Goal: Task Accomplishment & Management: Manage account settings

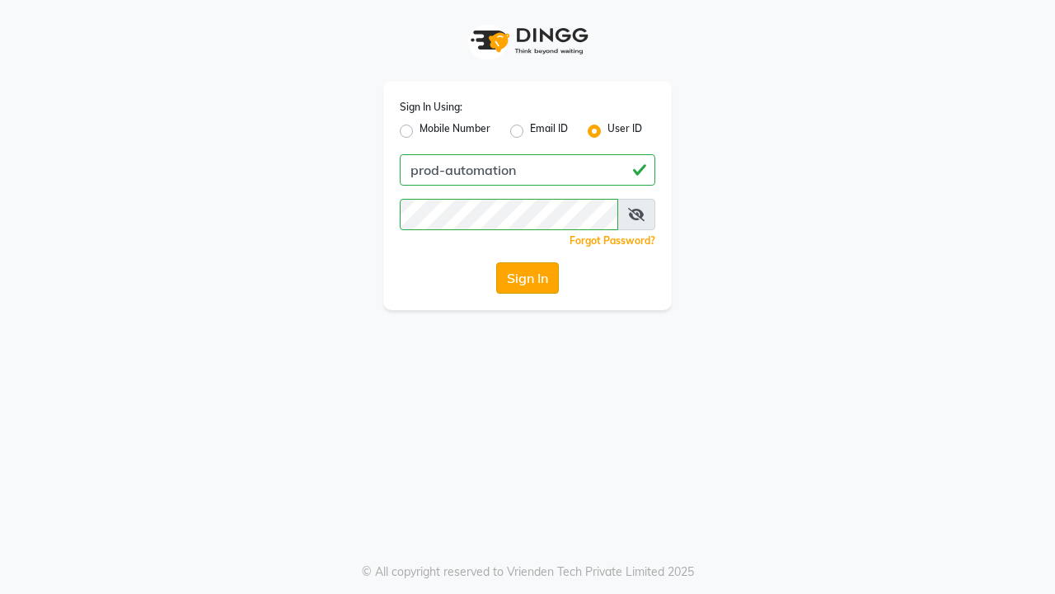
click at [528, 278] on button "Sign In" at bounding box center [527, 277] width 63 height 31
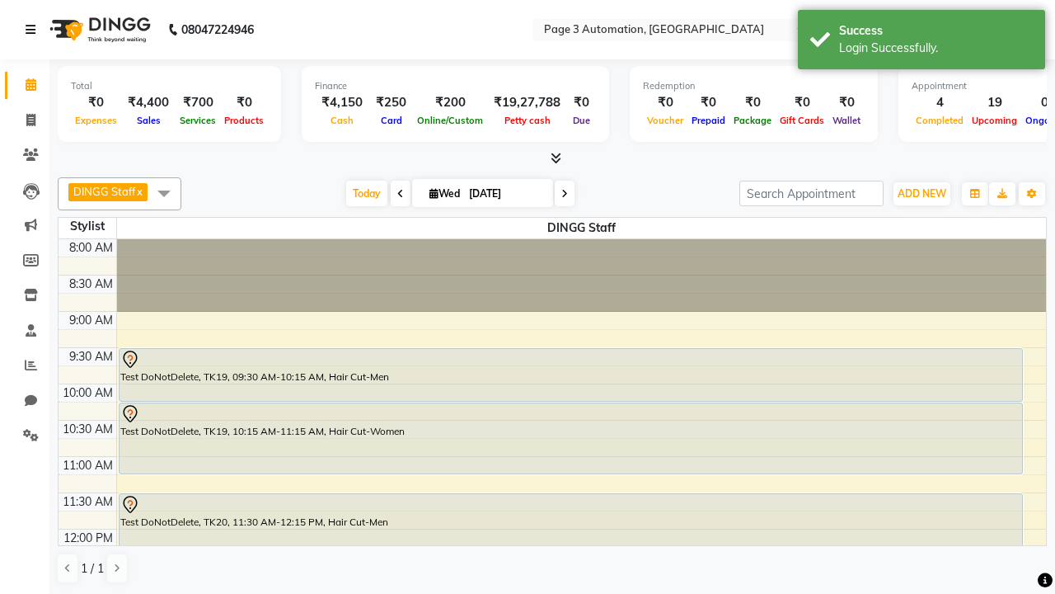
click at [34, 30] on icon at bounding box center [31, 30] width 10 height 12
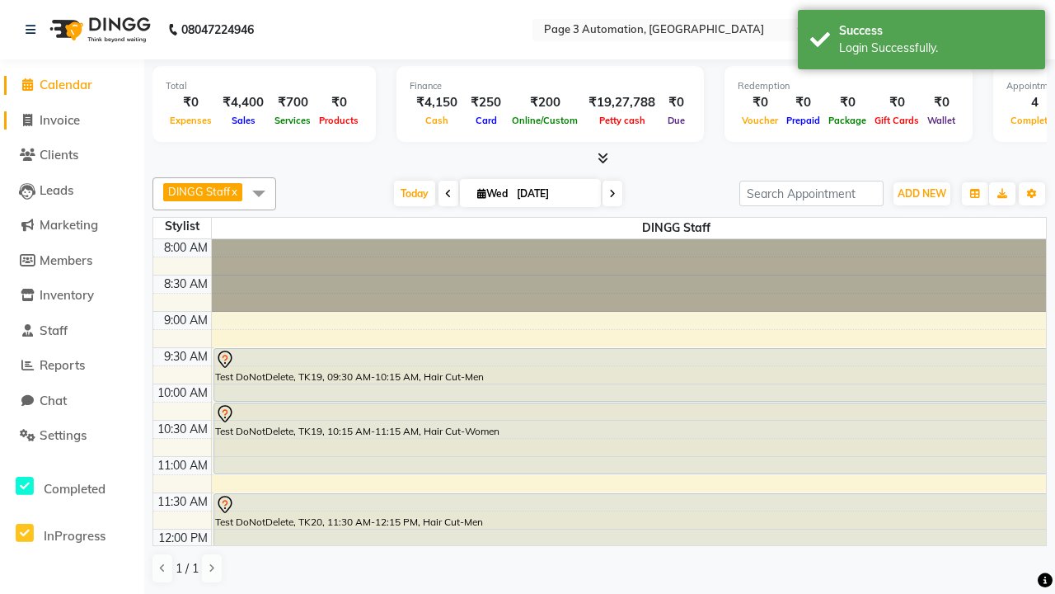
click at [72, 120] on span "Invoice" at bounding box center [60, 120] width 40 height 16
select select "service"
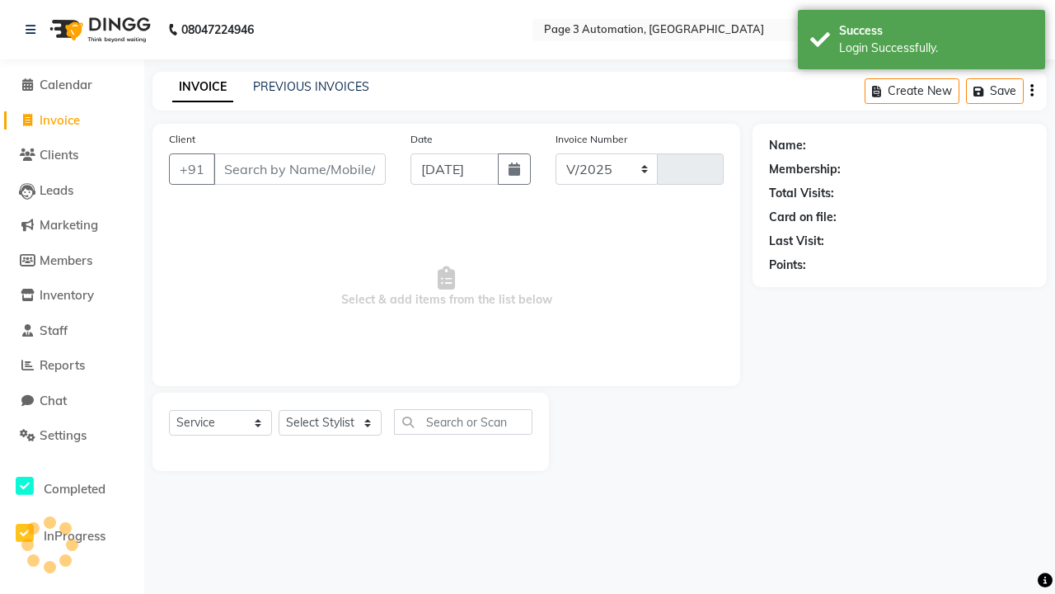
select select "2774"
type input "10044"
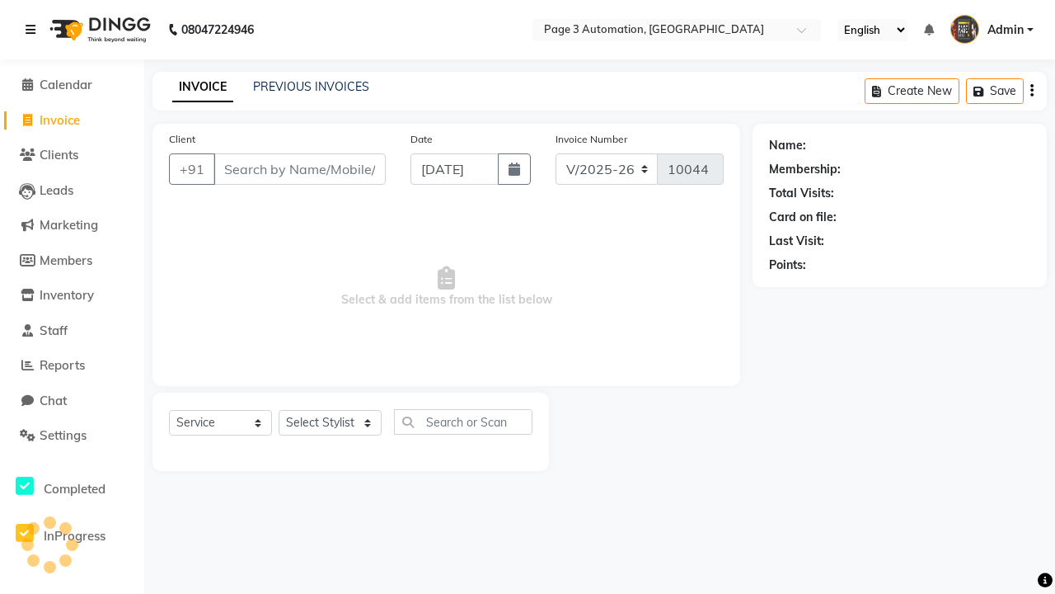
click at [34, 30] on icon at bounding box center [31, 30] width 10 height 12
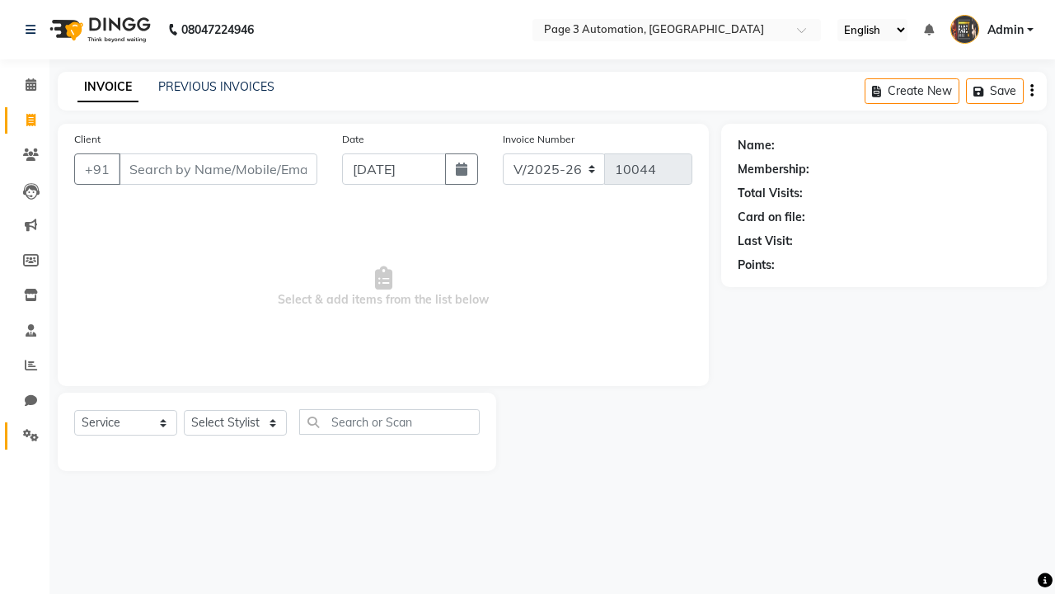
click at [25, 435] on icon at bounding box center [31, 435] width 16 height 12
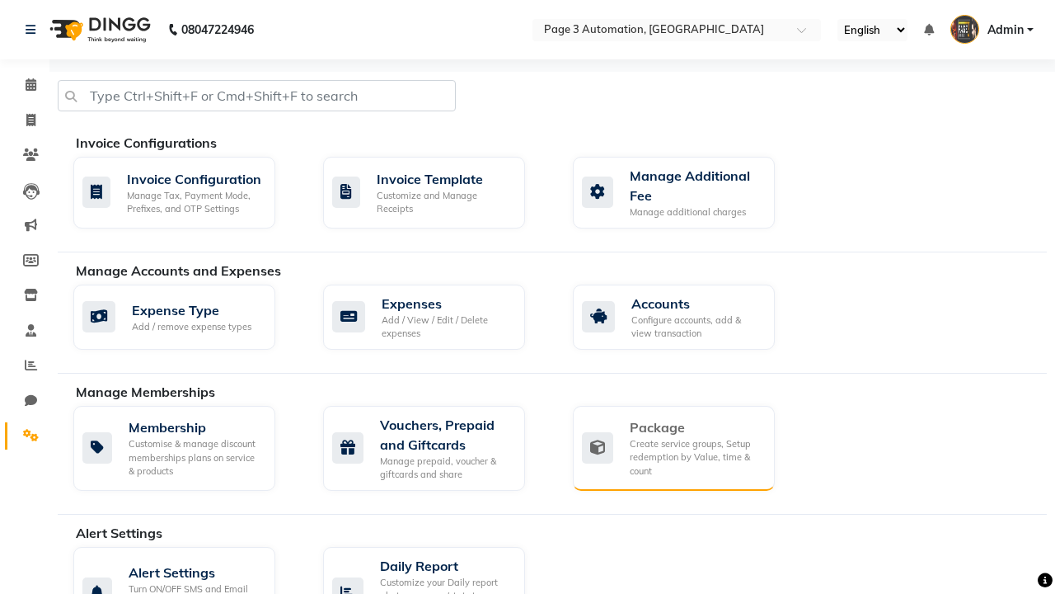
click at [695, 427] on div "Package" at bounding box center [696, 427] width 132 height 20
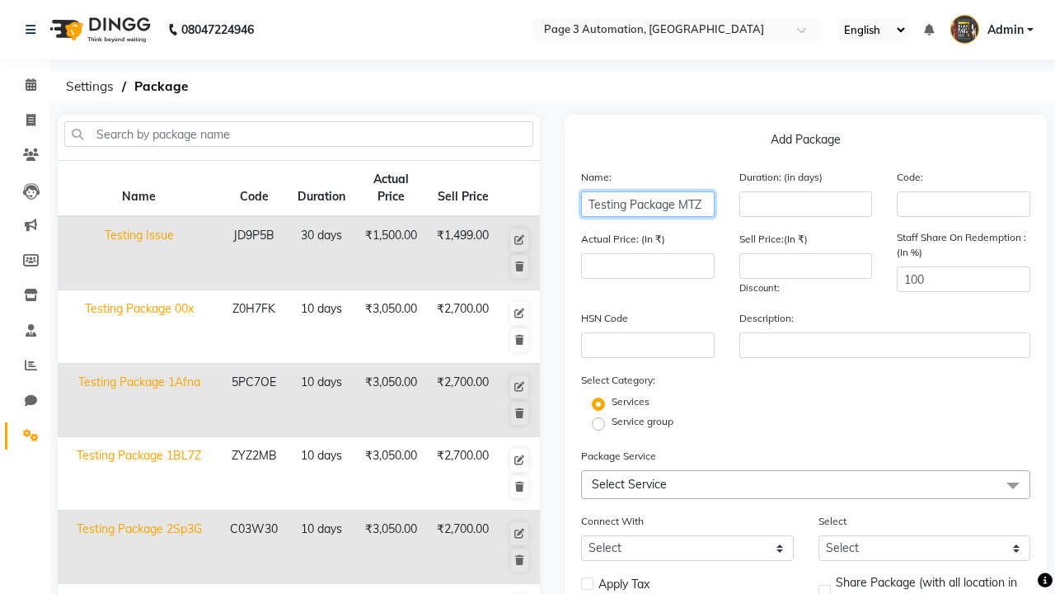
type input "Testing Package MTZ"
type input "10"
type input "3050"
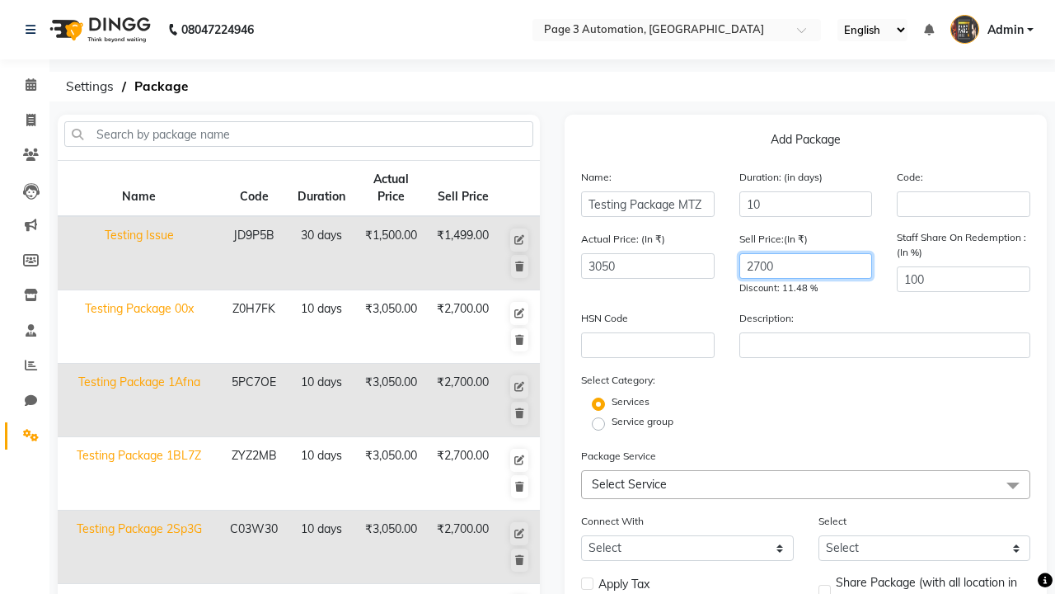
type input "2700"
click at [806, 484] on span "Select Service" at bounding box center [805, 484] width 449 height 29
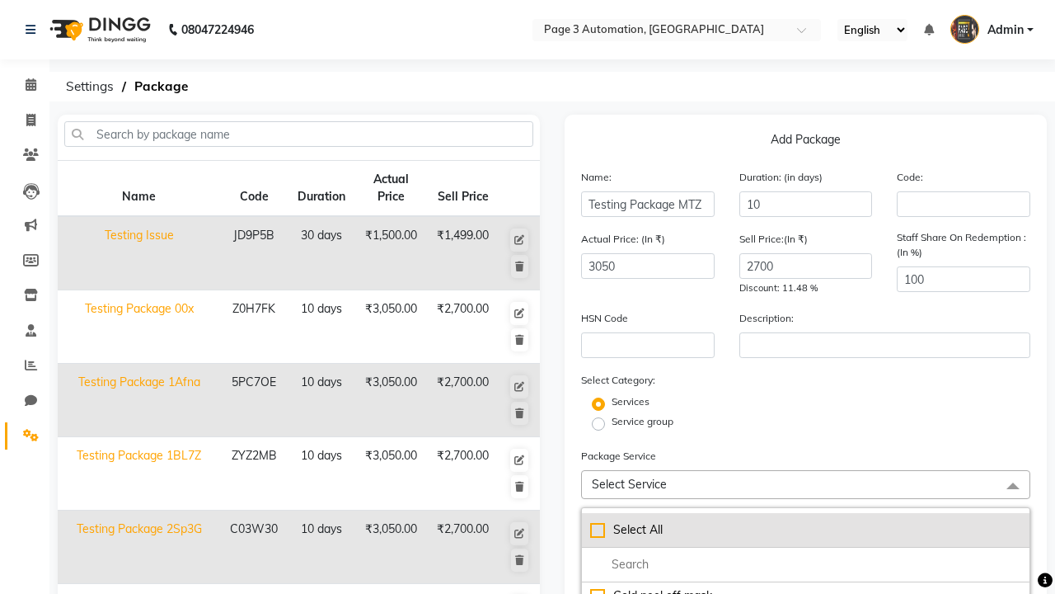
click at [806, 529] on div "Select All" at bounding box center [805, 529] width 431 height 17
checkbox input "true"
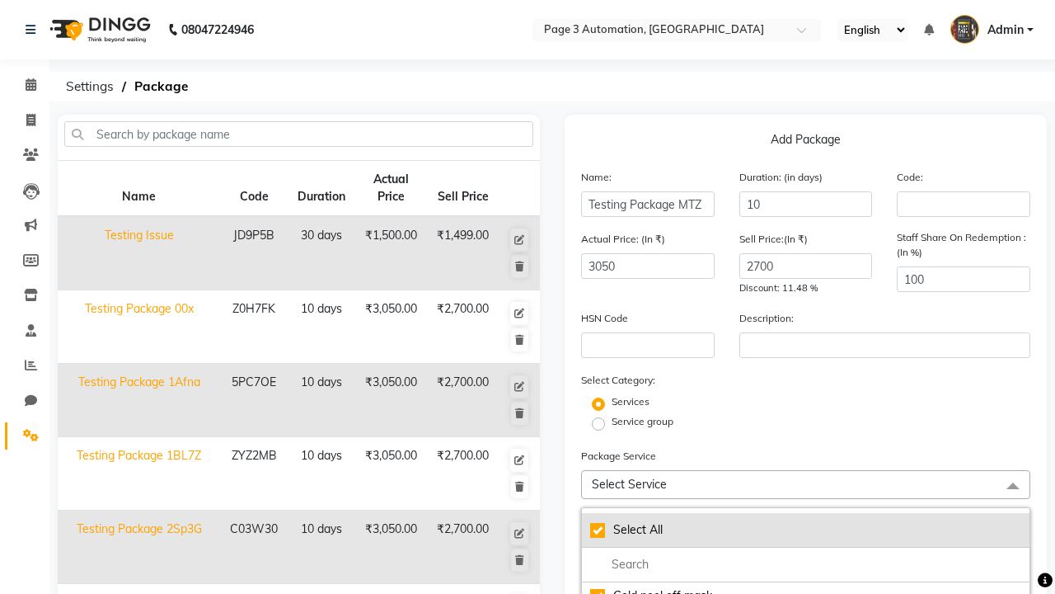
checkbox input "true"
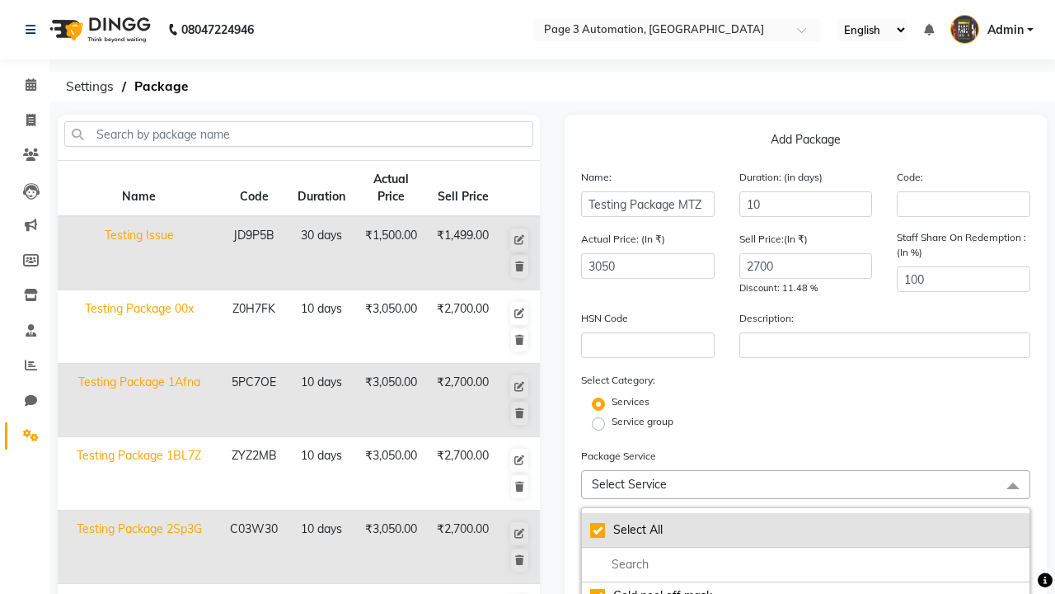
checkbox input "true"
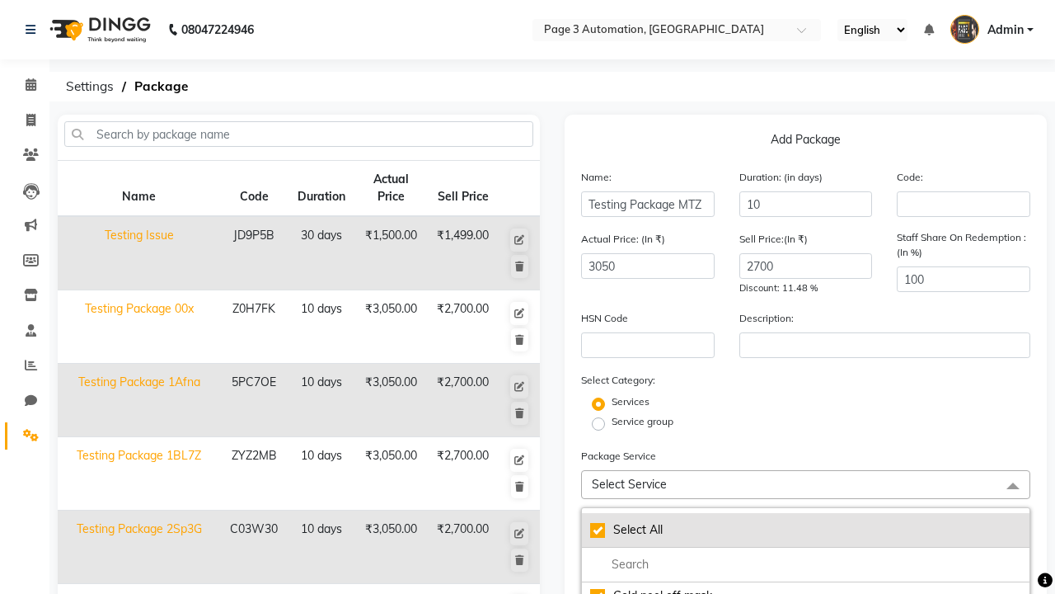
checkbox input "true"
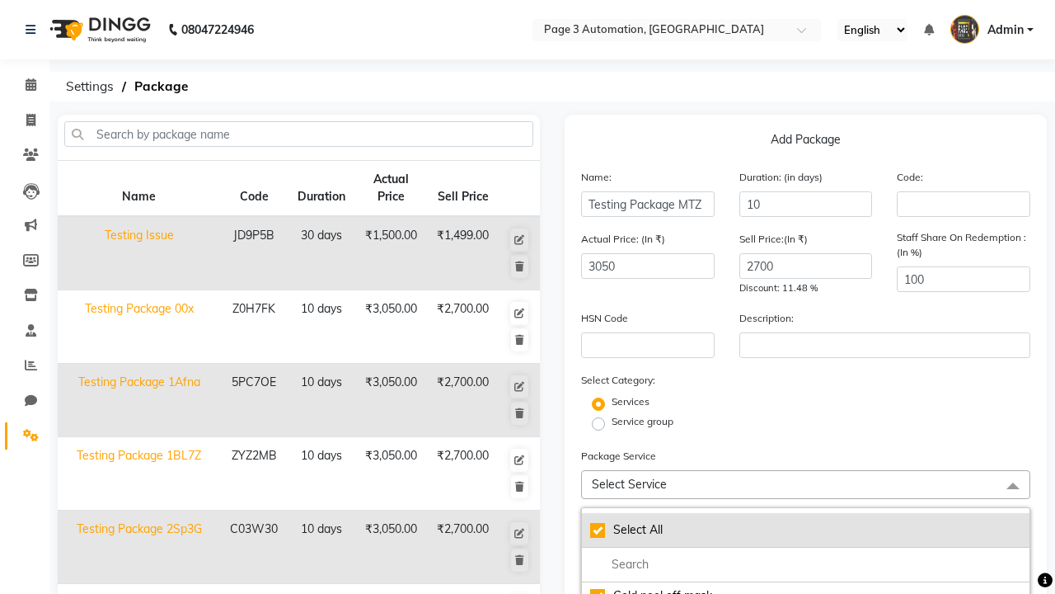
checkbox input "true"
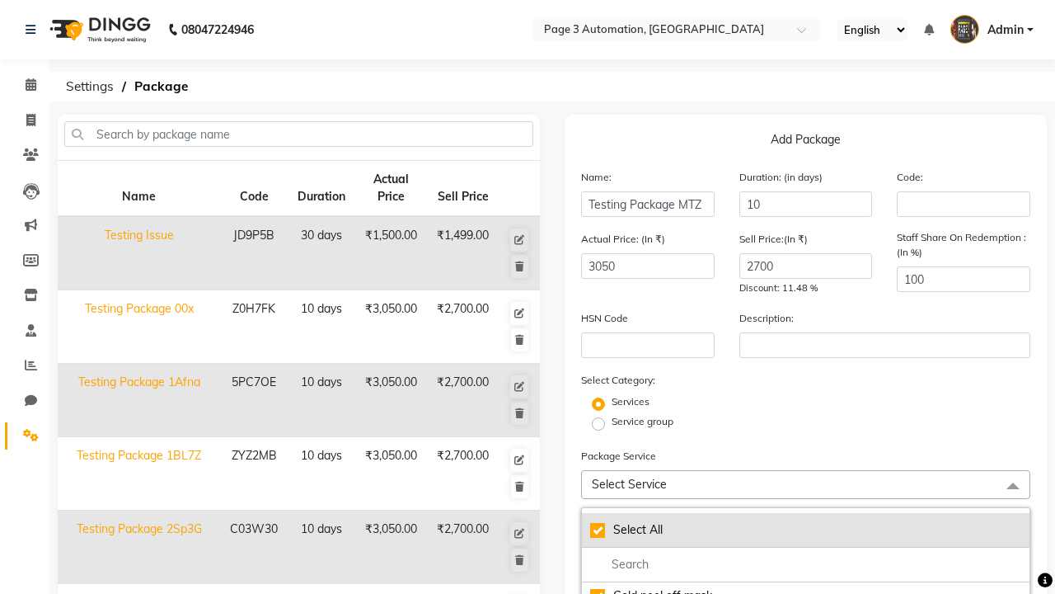
checkbox input "true"
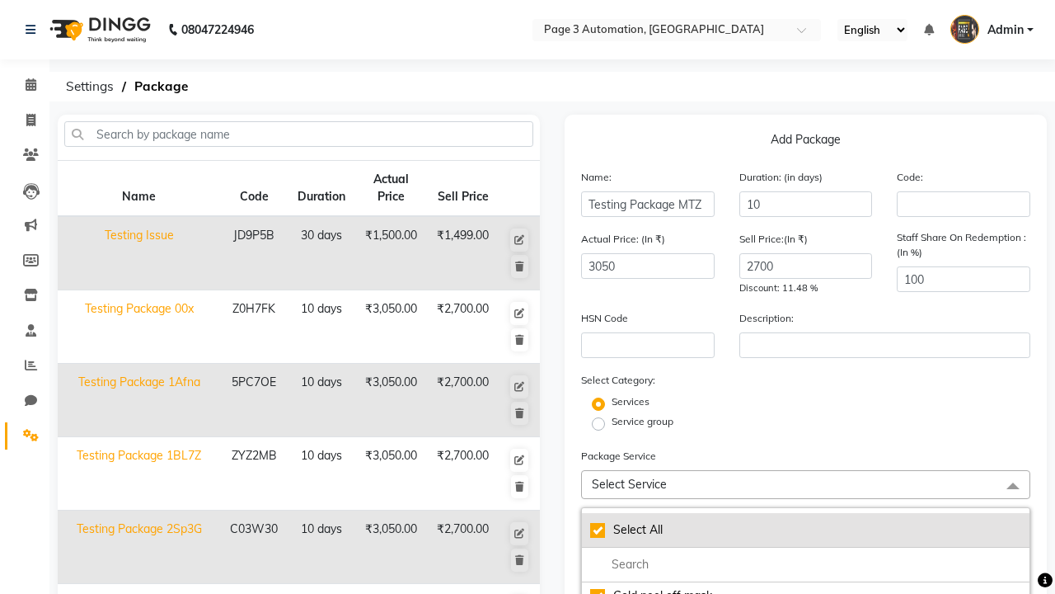
checkbox input "true"
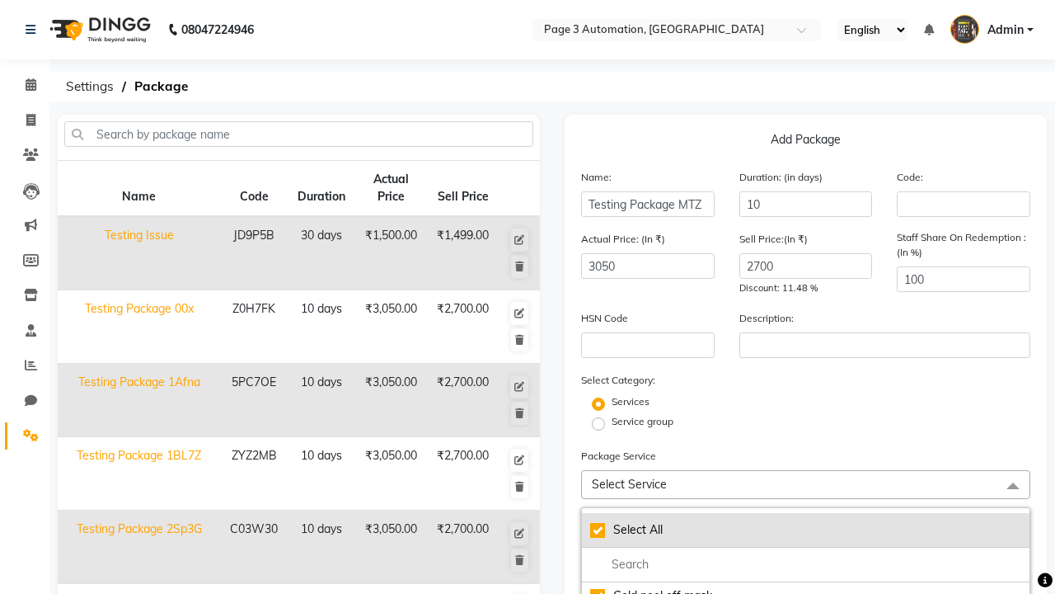
checkbox input "true"
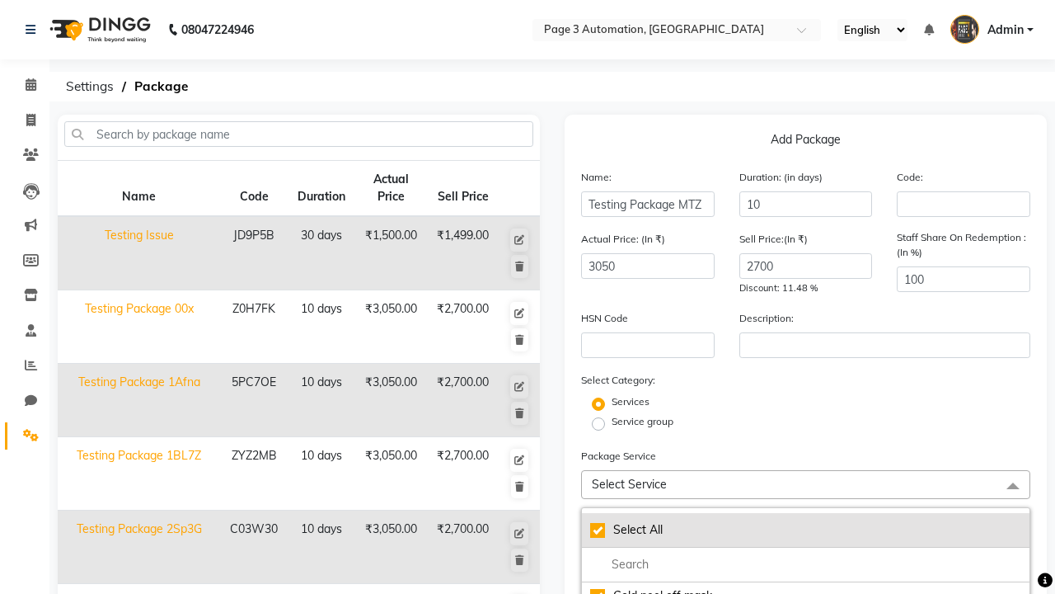
checkbox input "true"
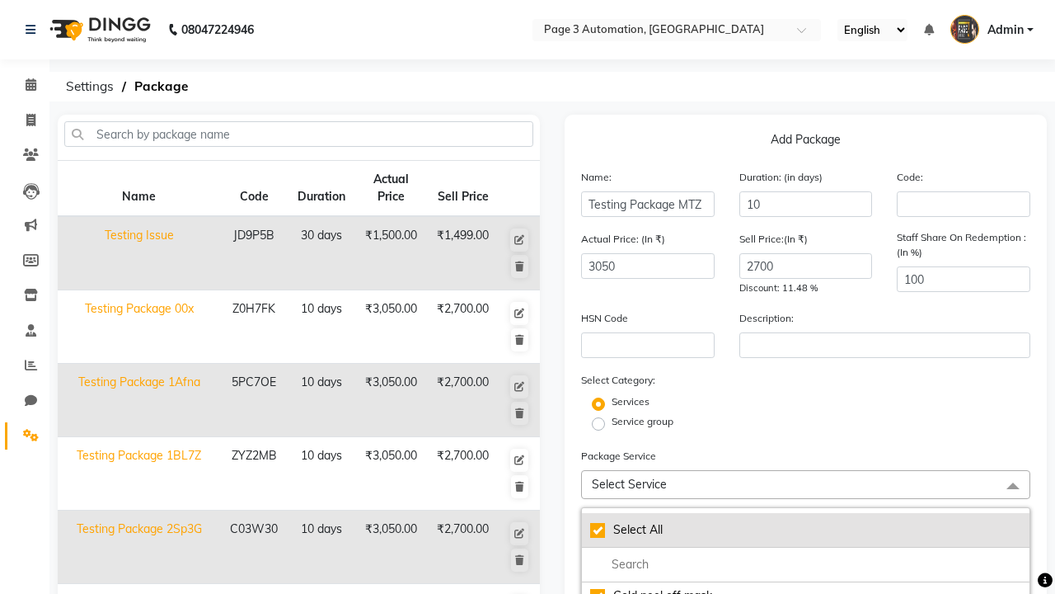
checkbox input "true"
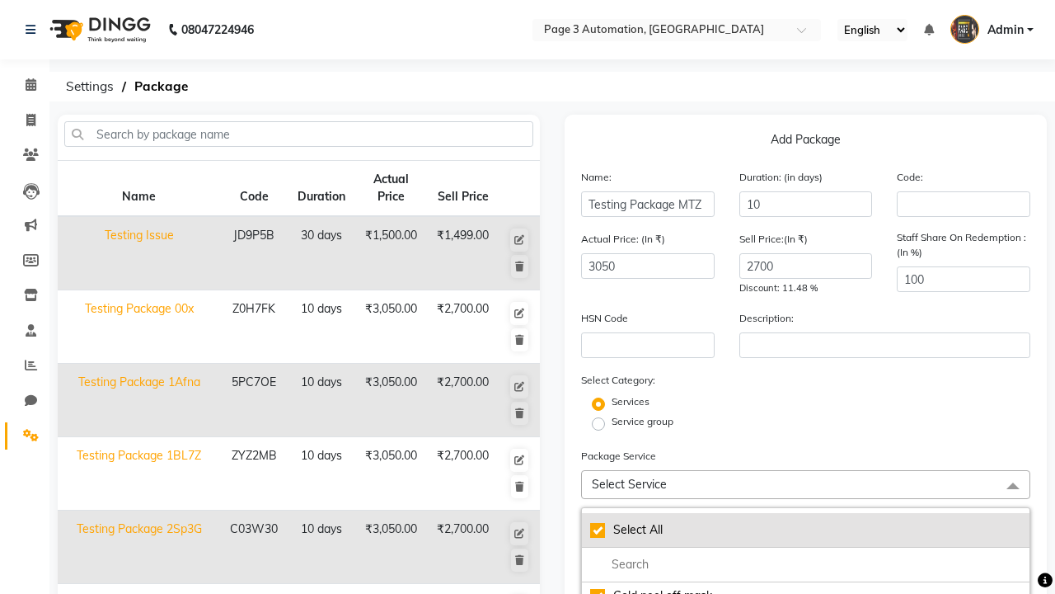
checkbox input "true"
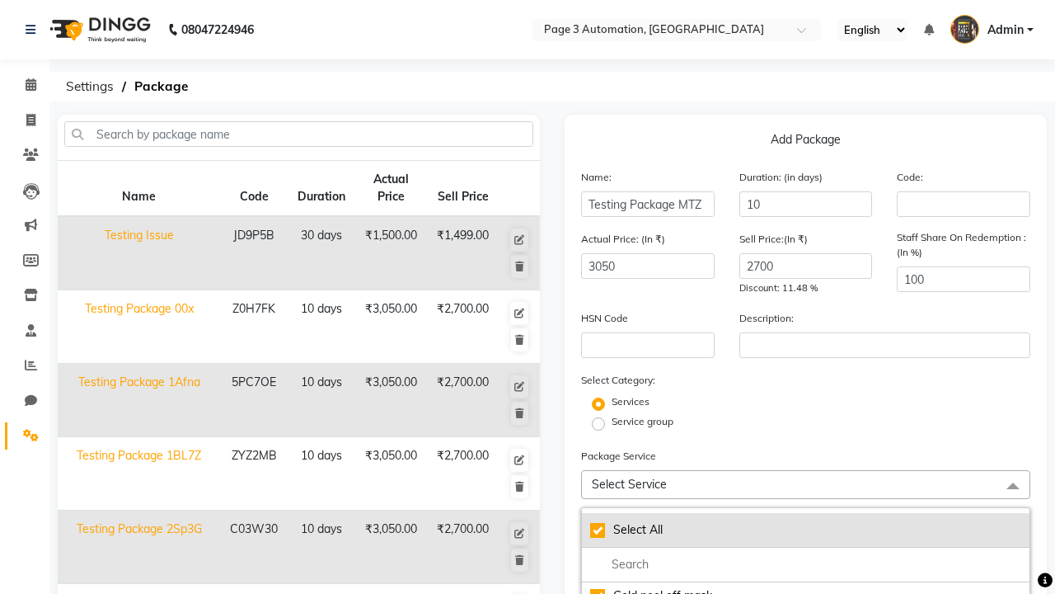
checkbox input "true"
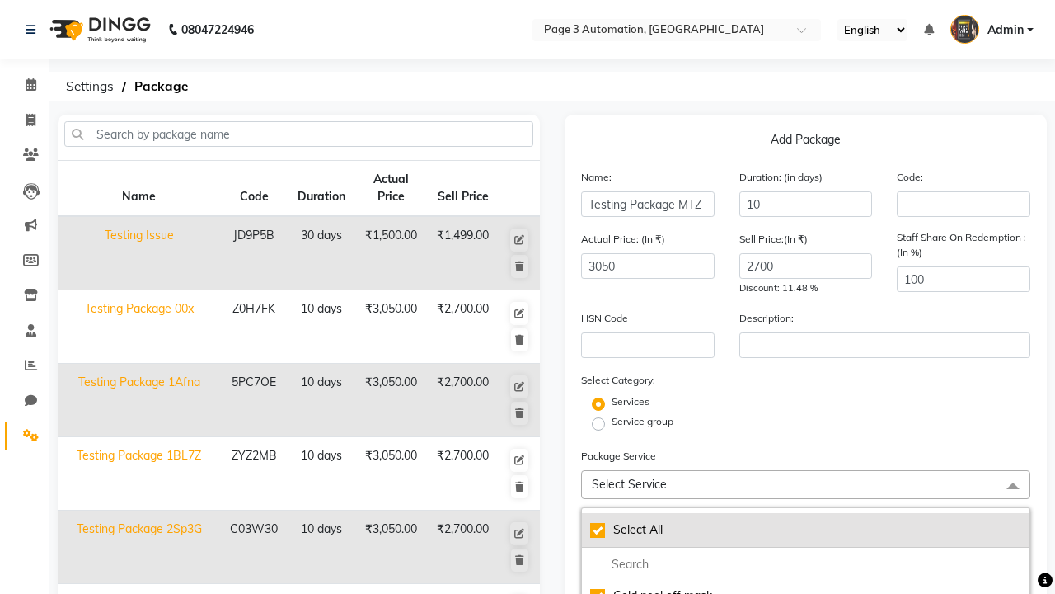
checkbox input "true"
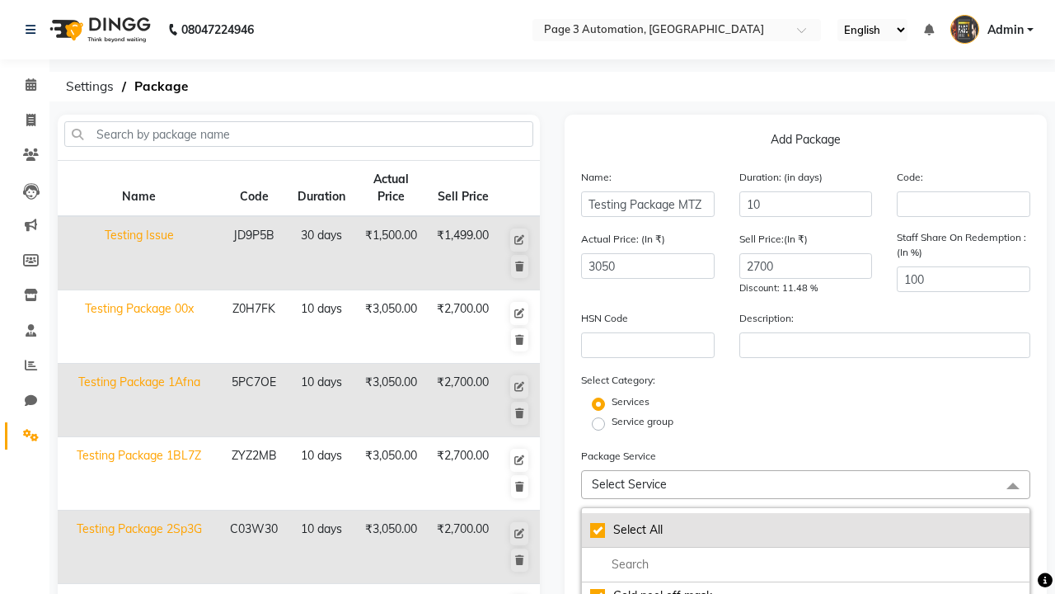
checkbox input "true"
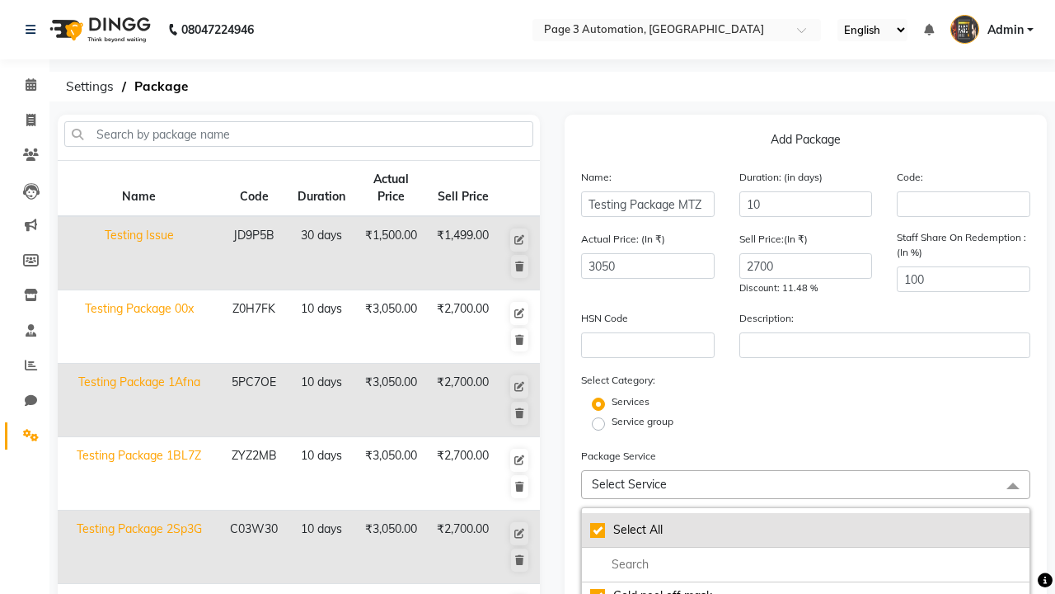
checkbox input "true"
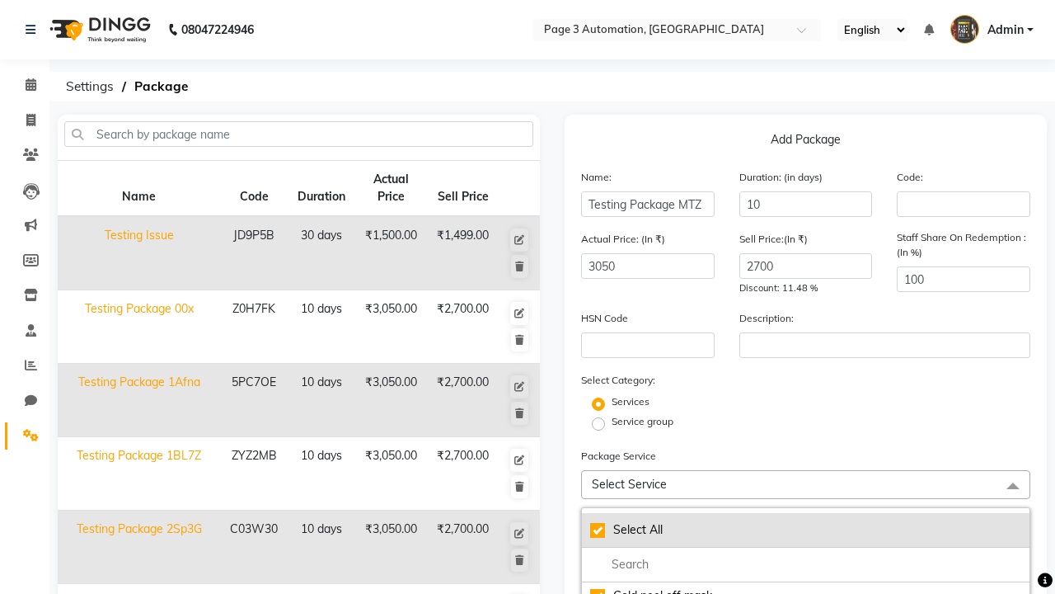
checkbox input "true"
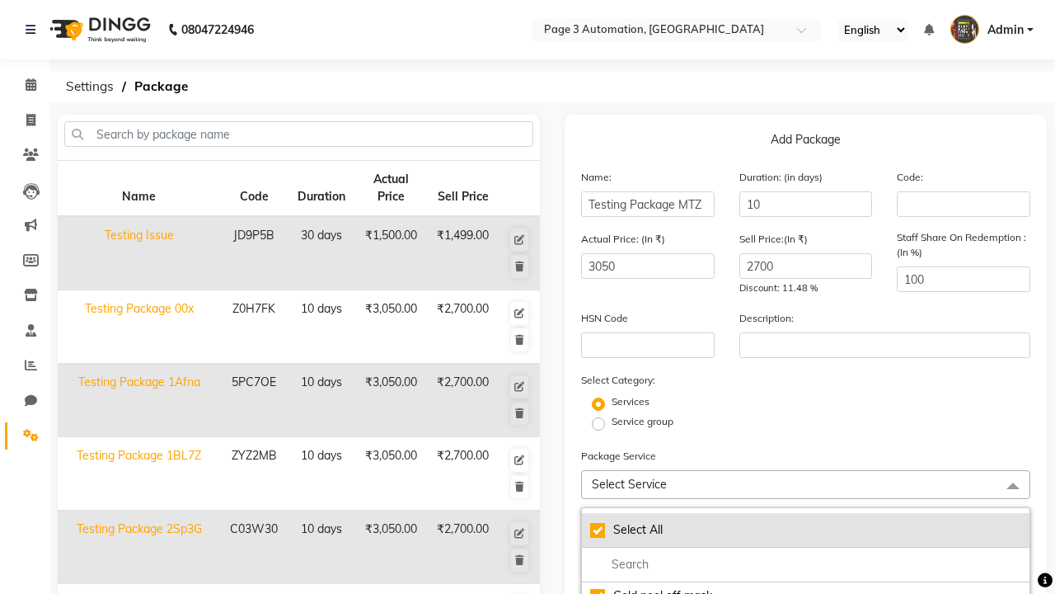
checkbox input "true"
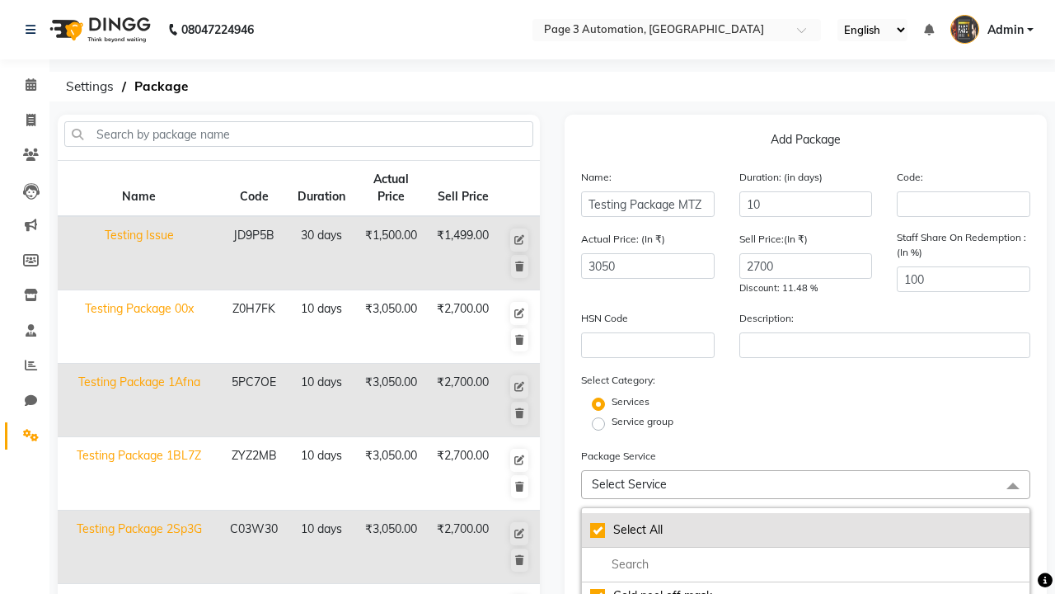
checkbox input "true"
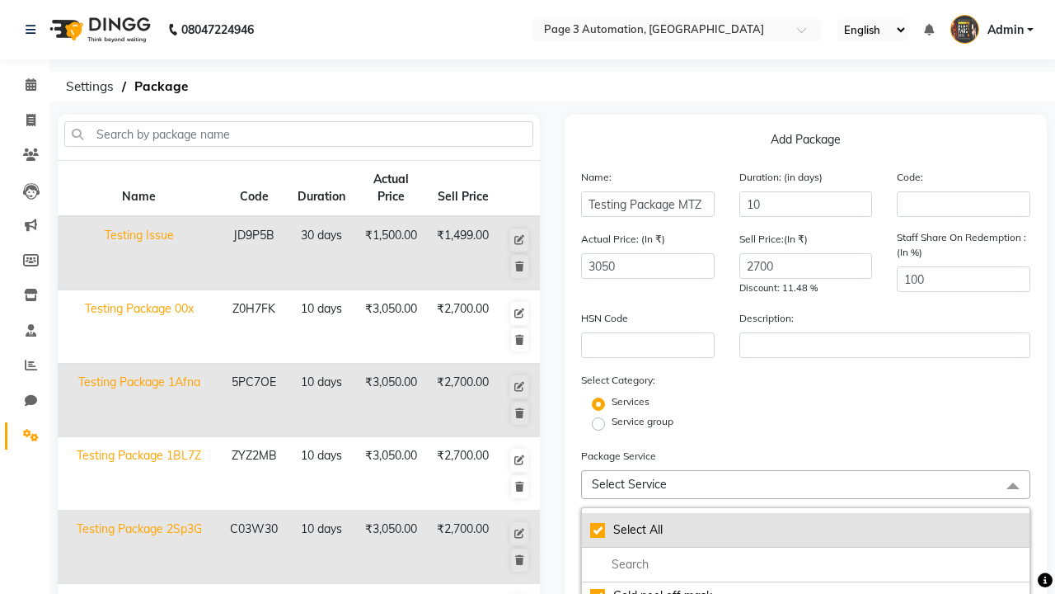
checkbox input "true"
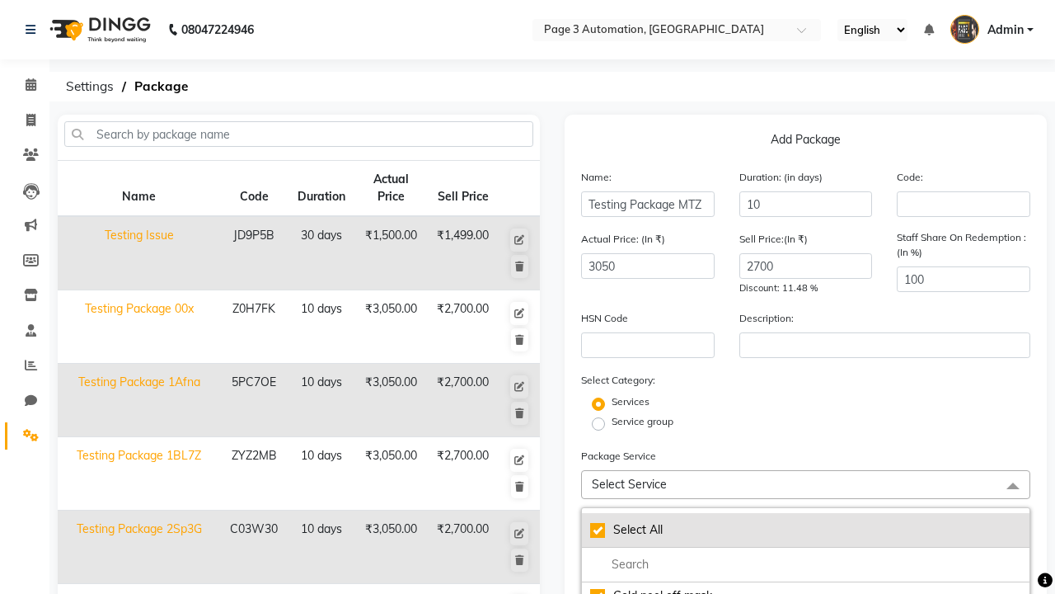
checkbox input "true"
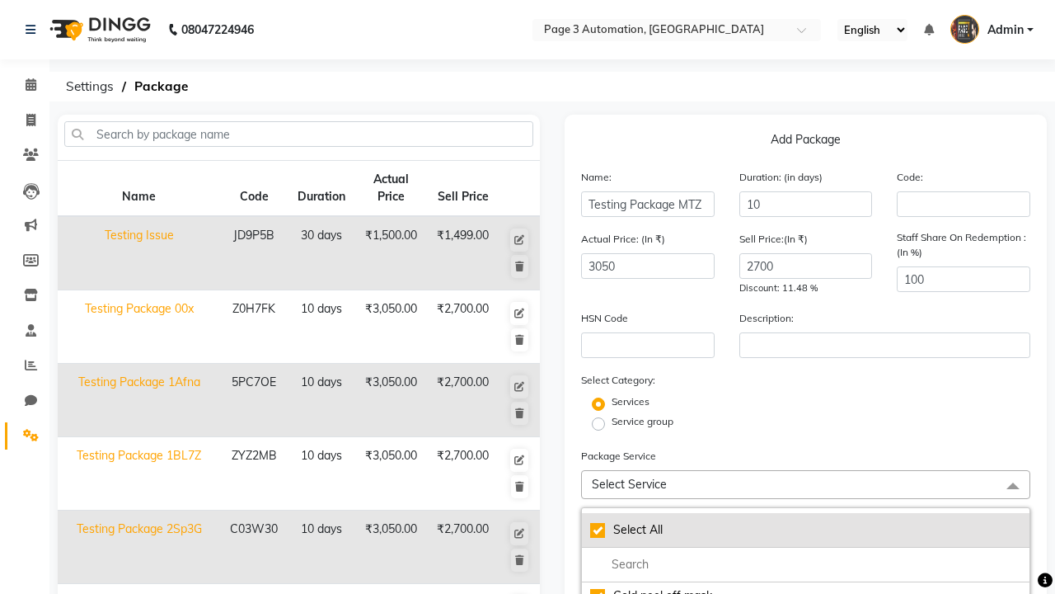
checkbox input "true"
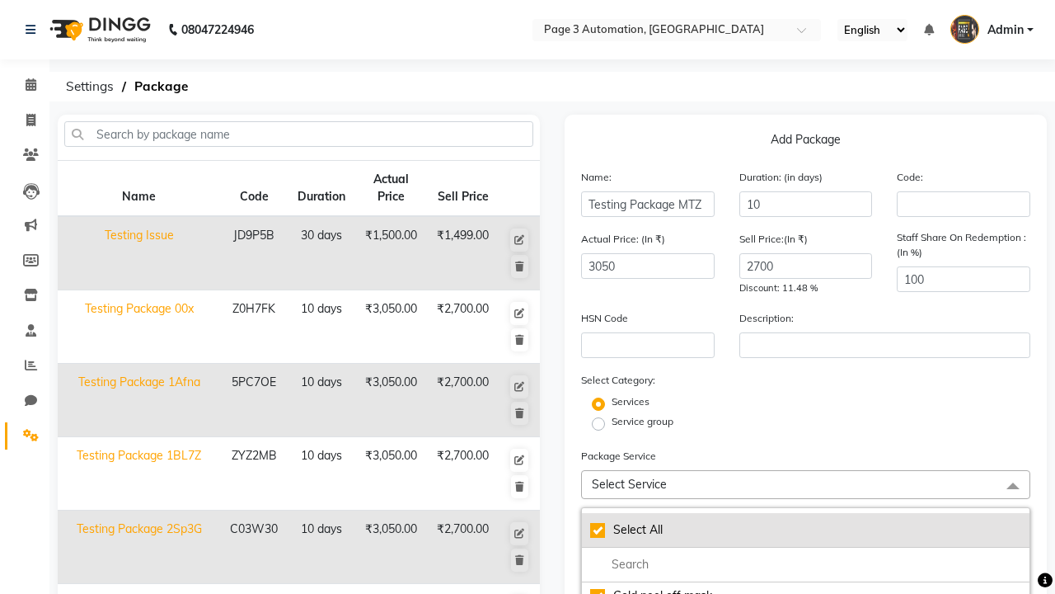
checkbox input "true"
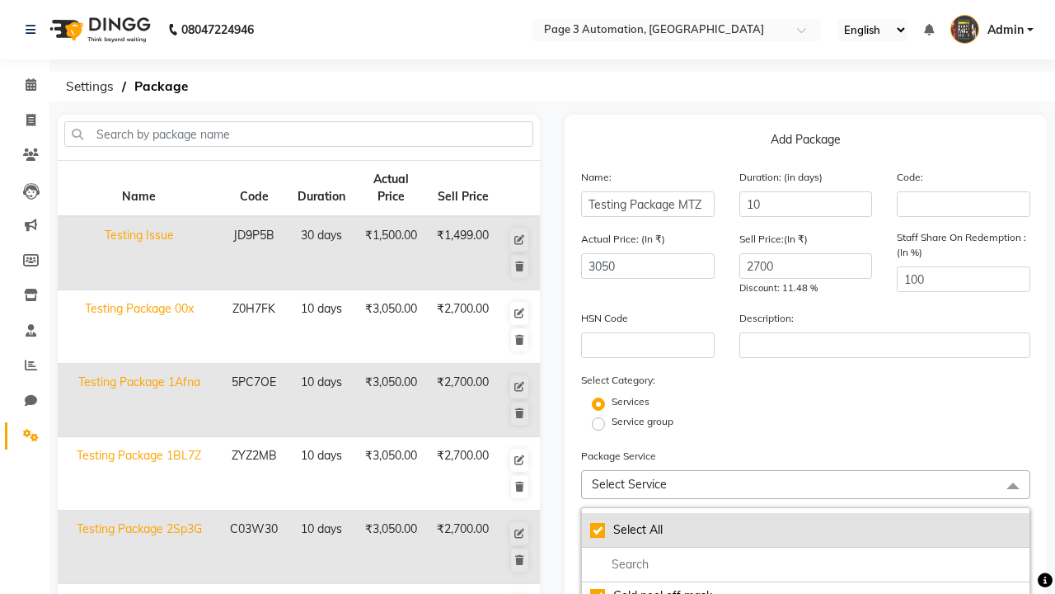
checkbox input "true"
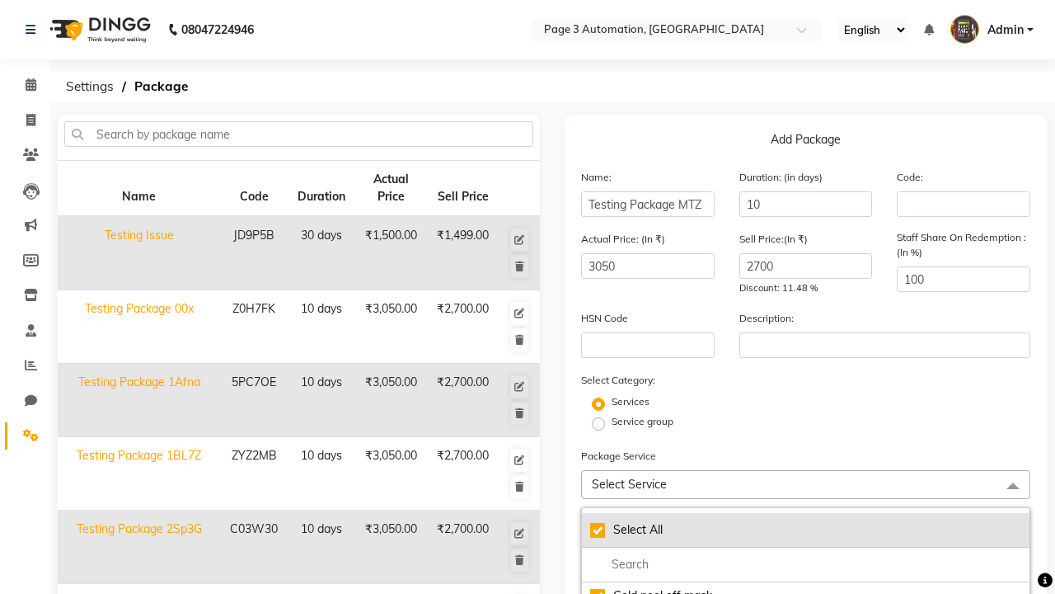
checkbox input "true"
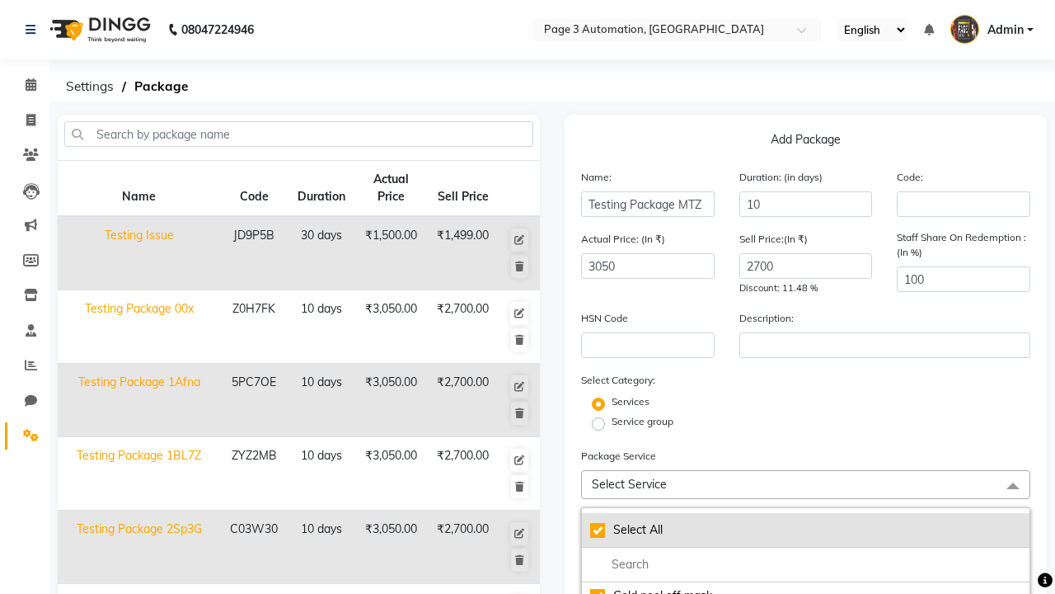
checkbox input "true"
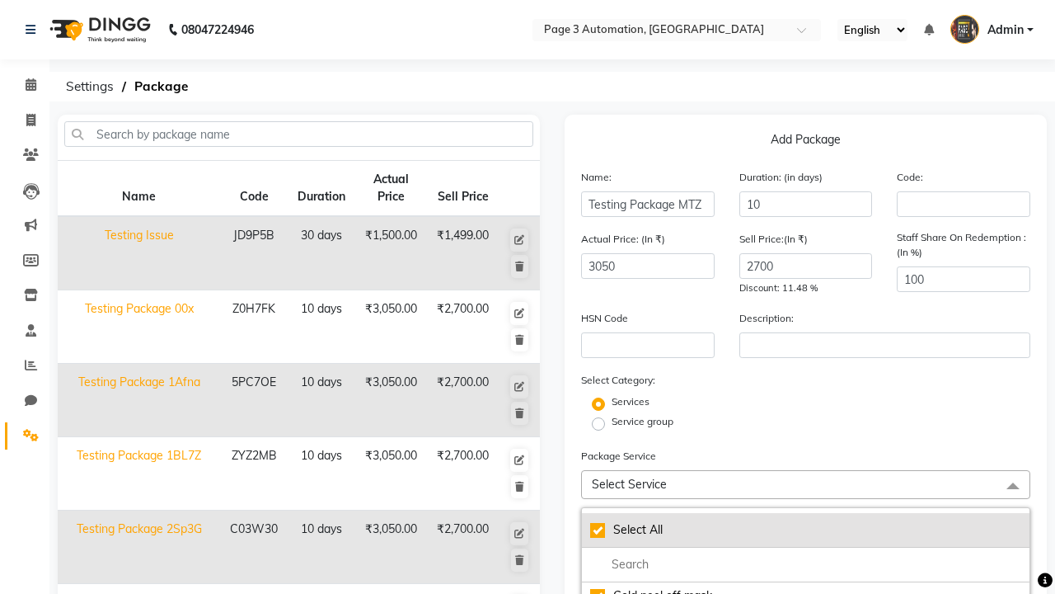
checkbox input "true"
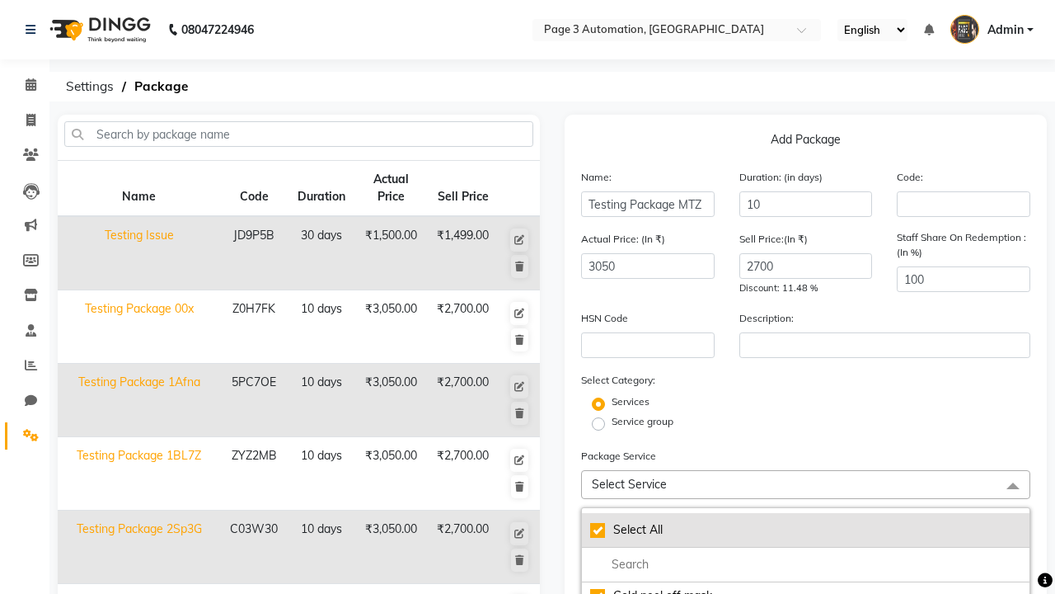
checkbox input "true"
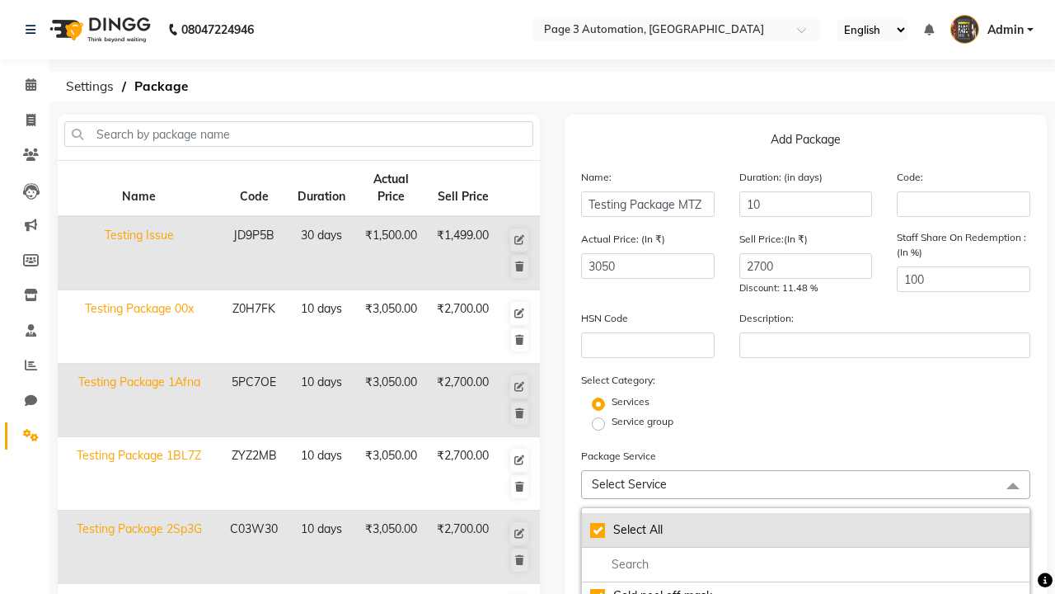
checkbox input "true"
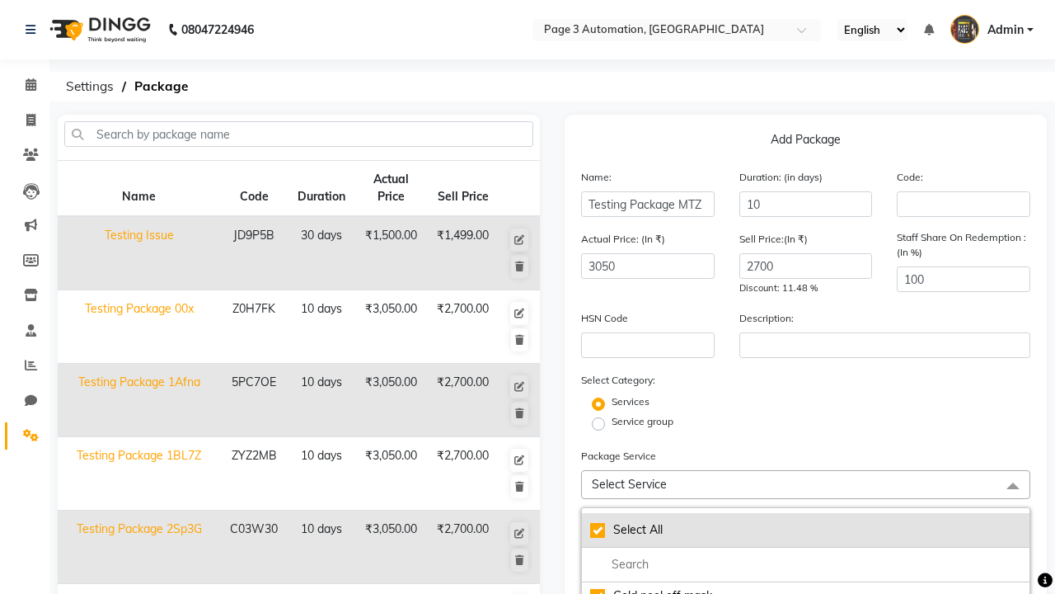
checkbox input "true"
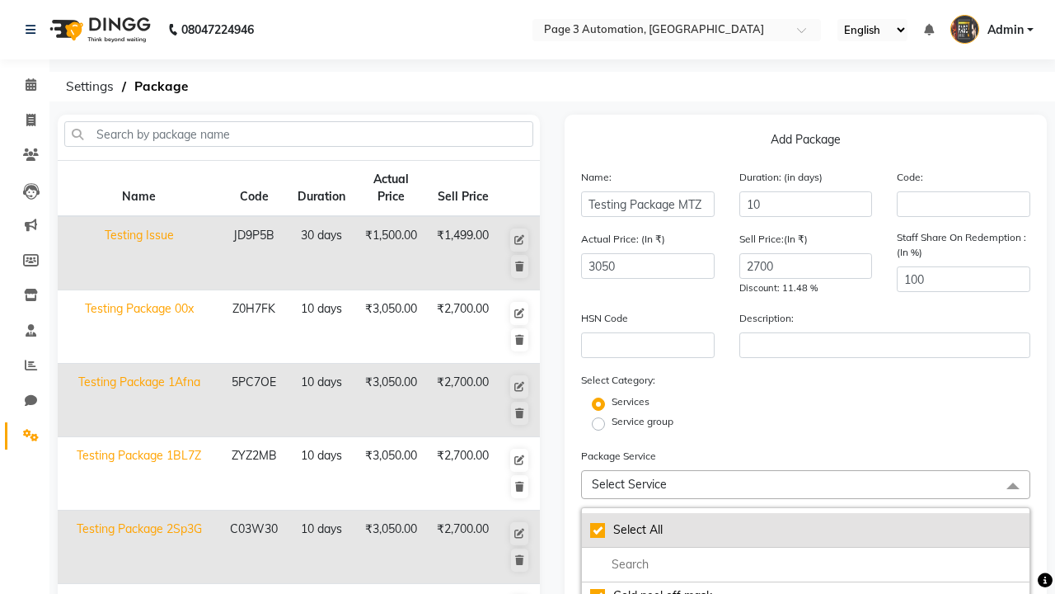
checkbox input "true"
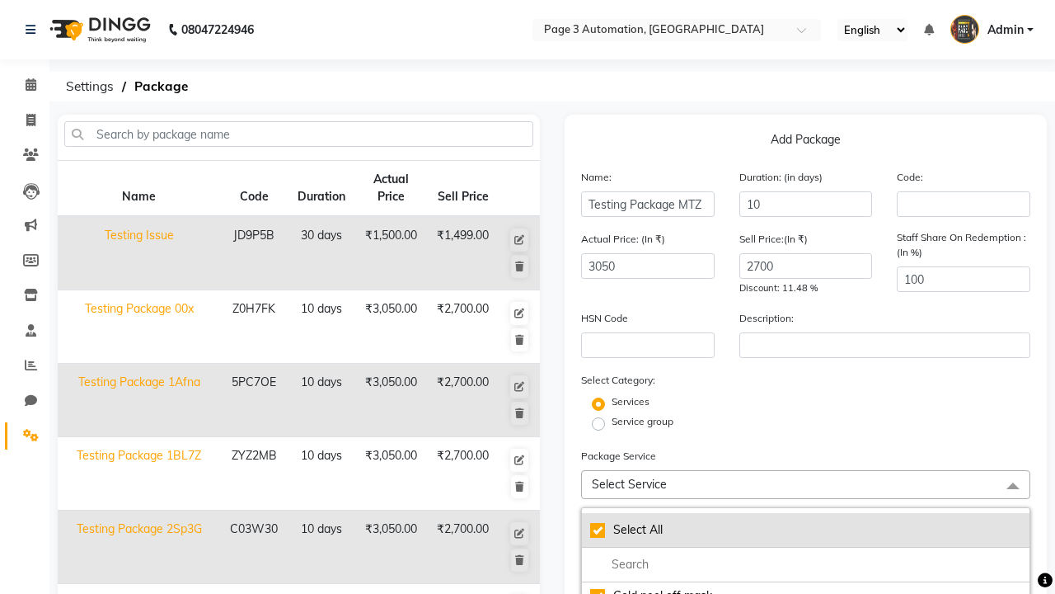
checkbox input "true"
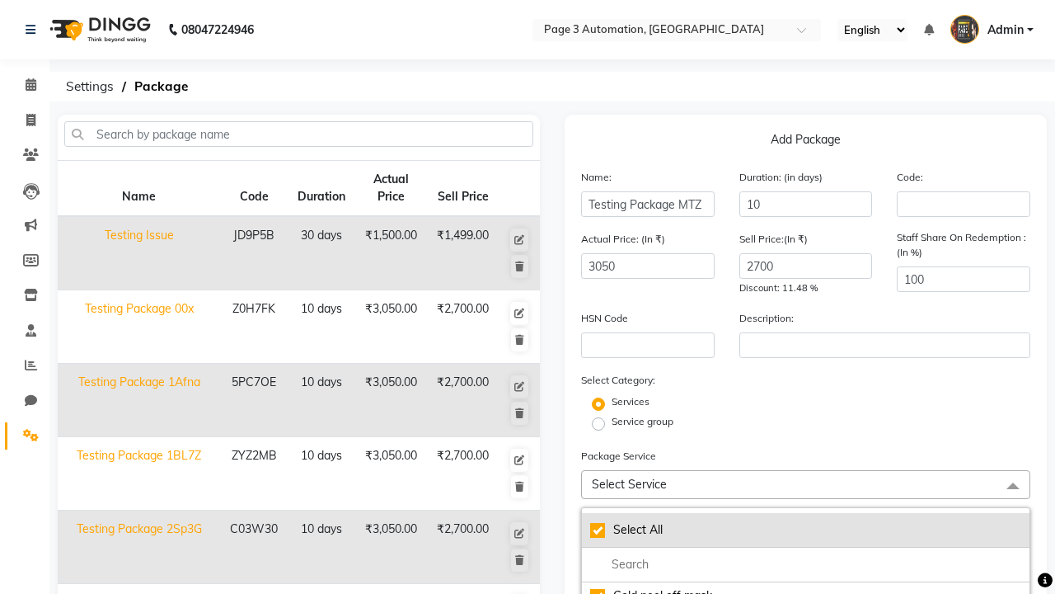
checkbox input "true"
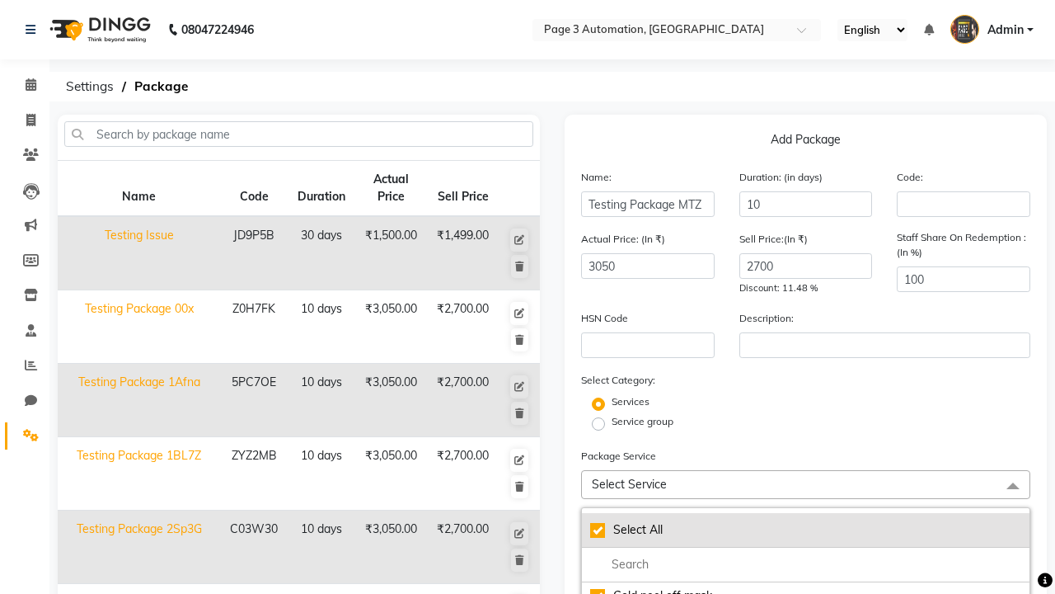
checkbox input "true"
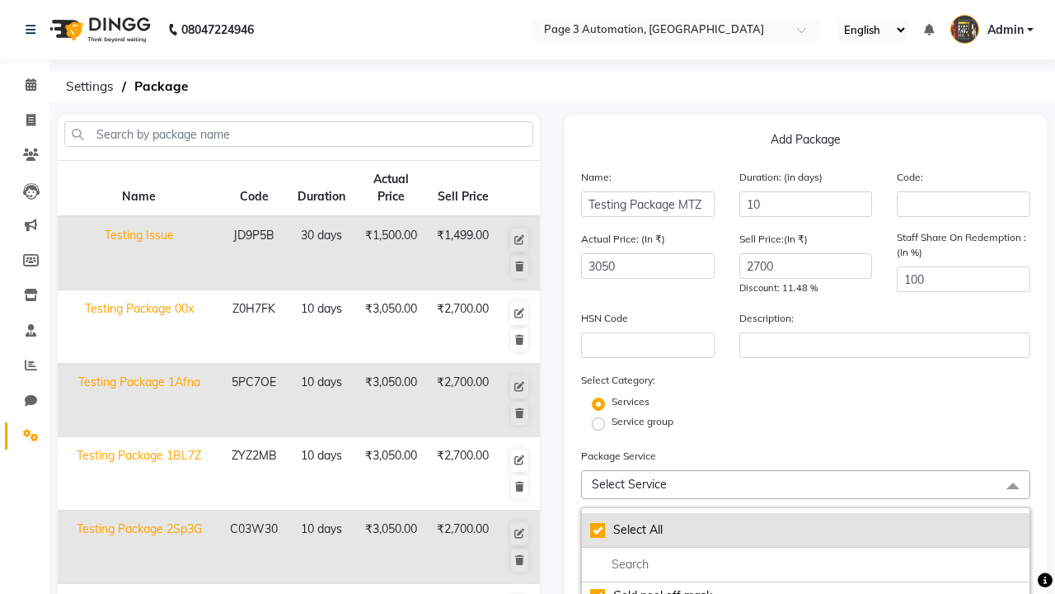
checkbox input "true"
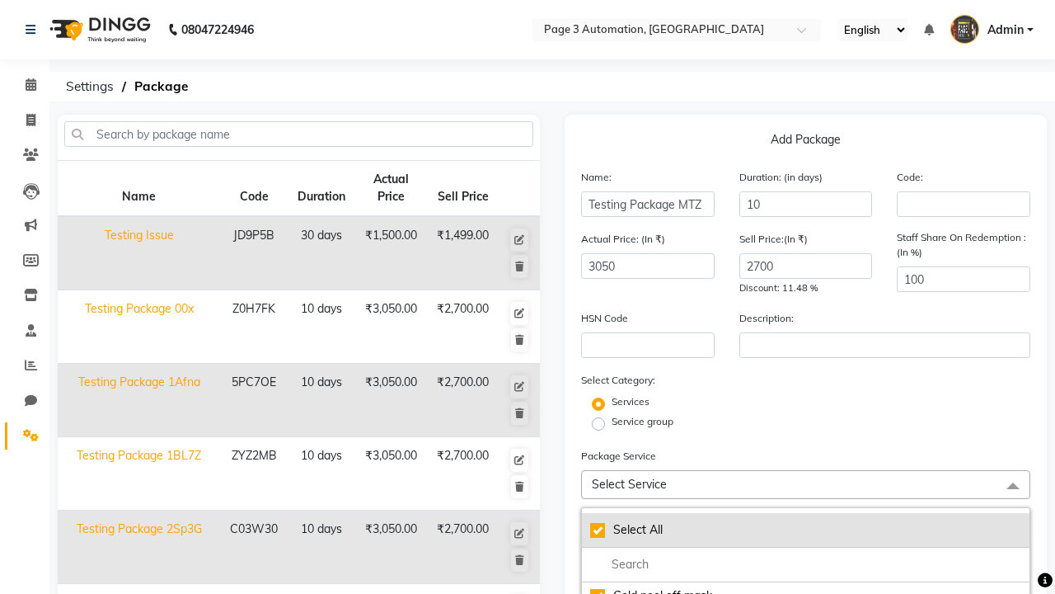
checkbox input "true"
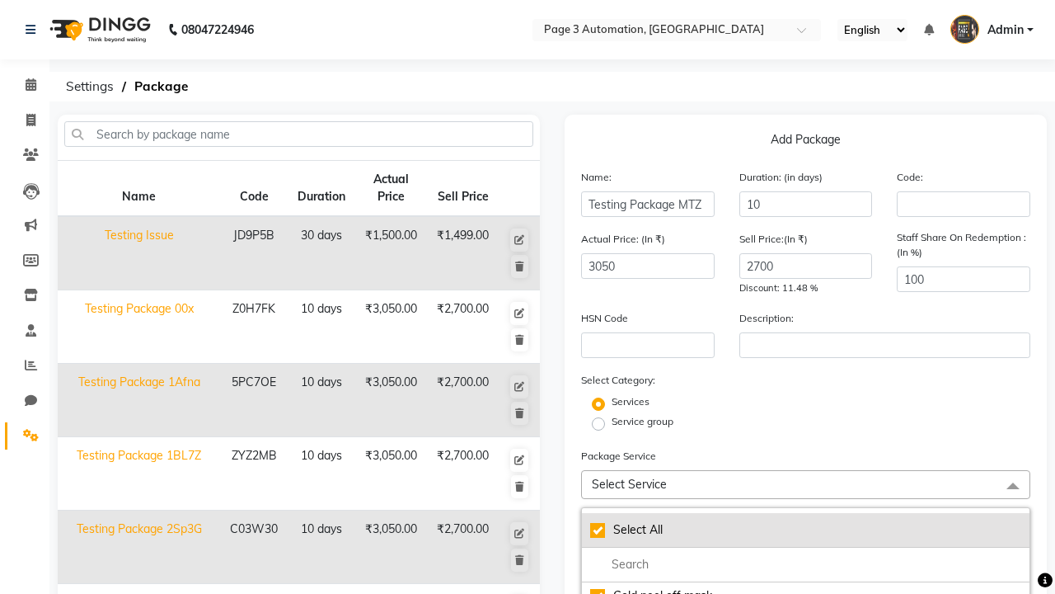
checkbox input "true"
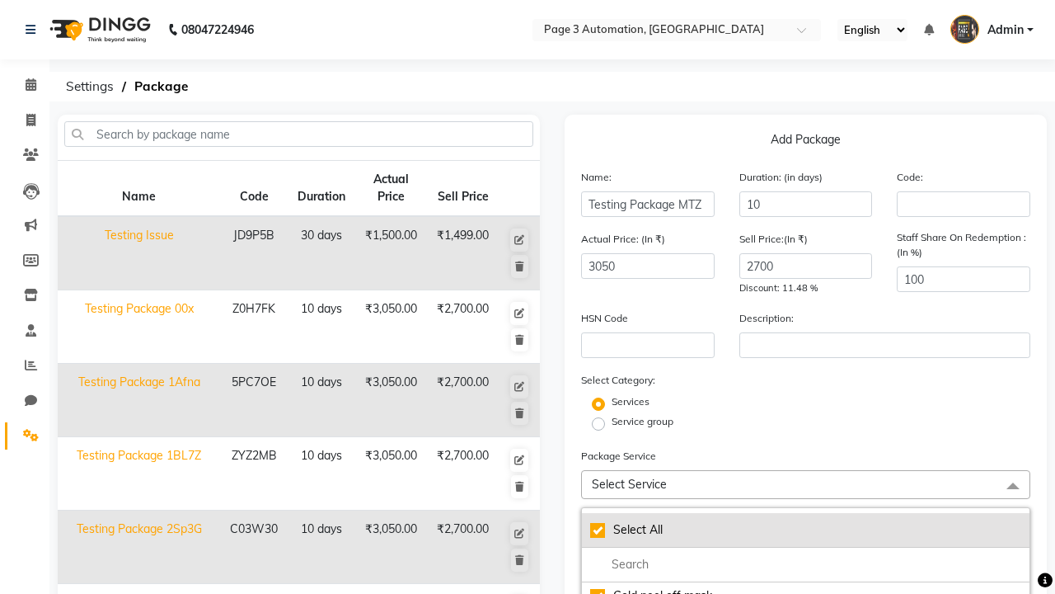
checkbox input "true"
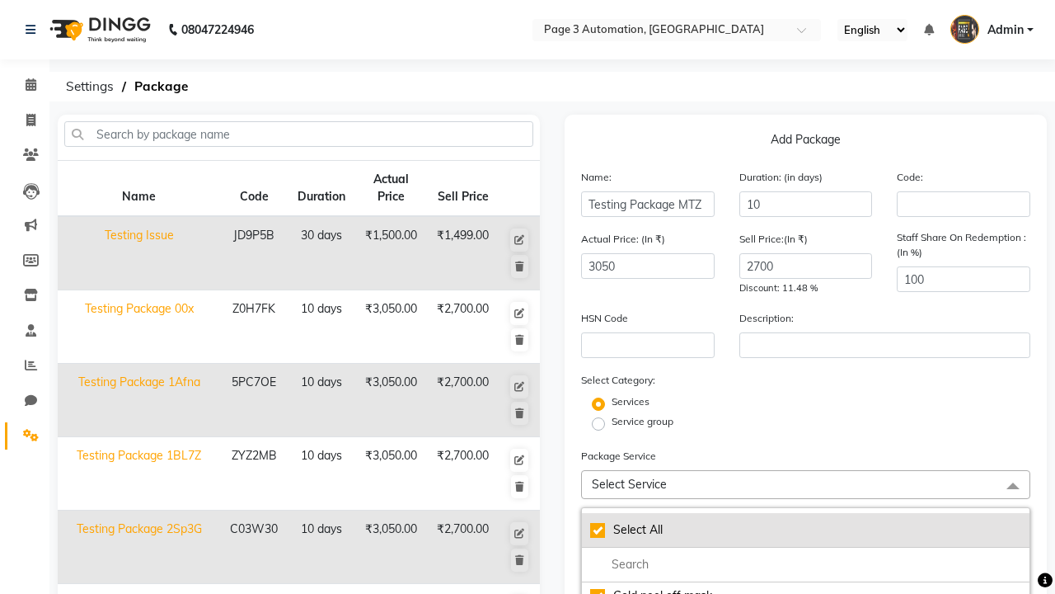
checkbox input "true"
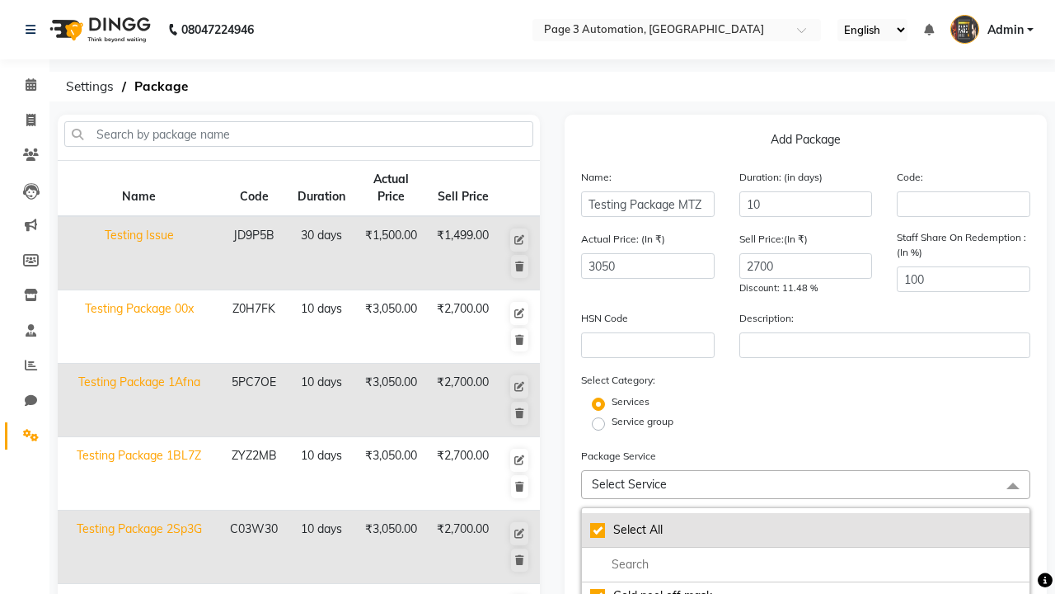
checkbox input "true"
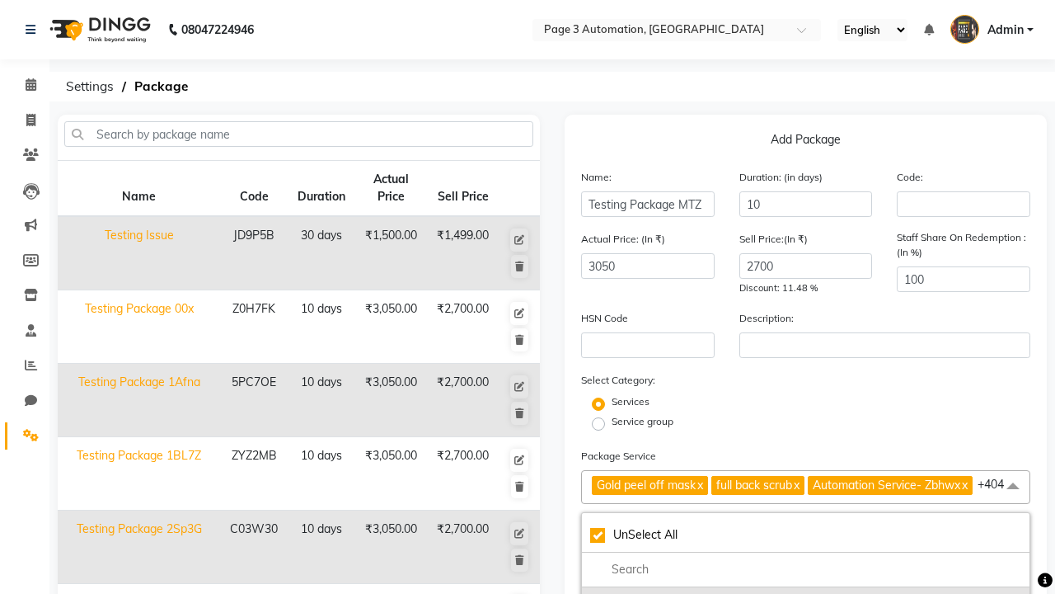
click at [806, 592] on div "Gold peel off mask" at bounding box center [805, 600] width 431 height 17
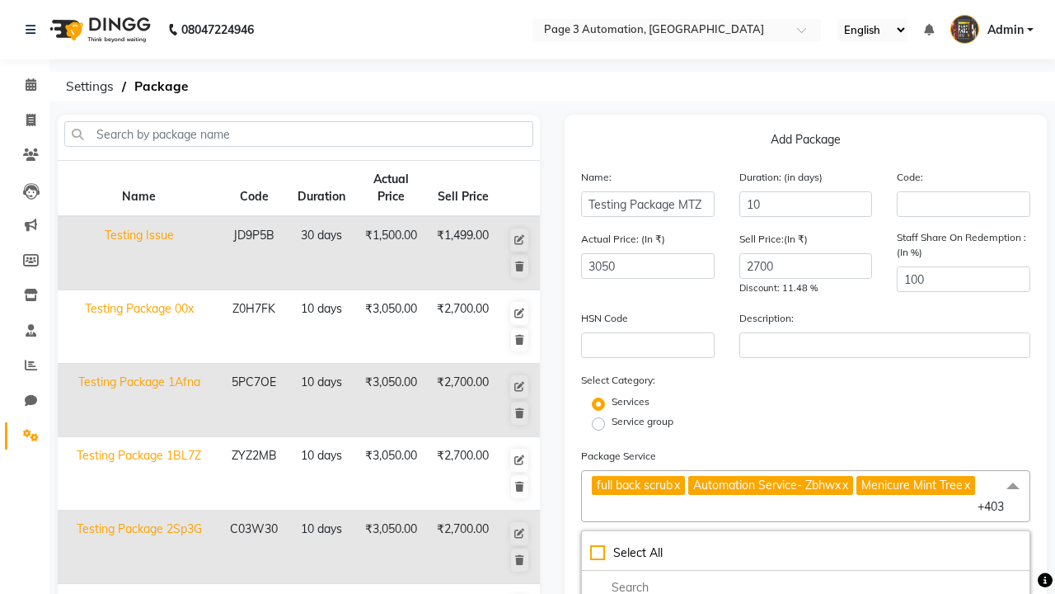
scroll to position [322, 0]
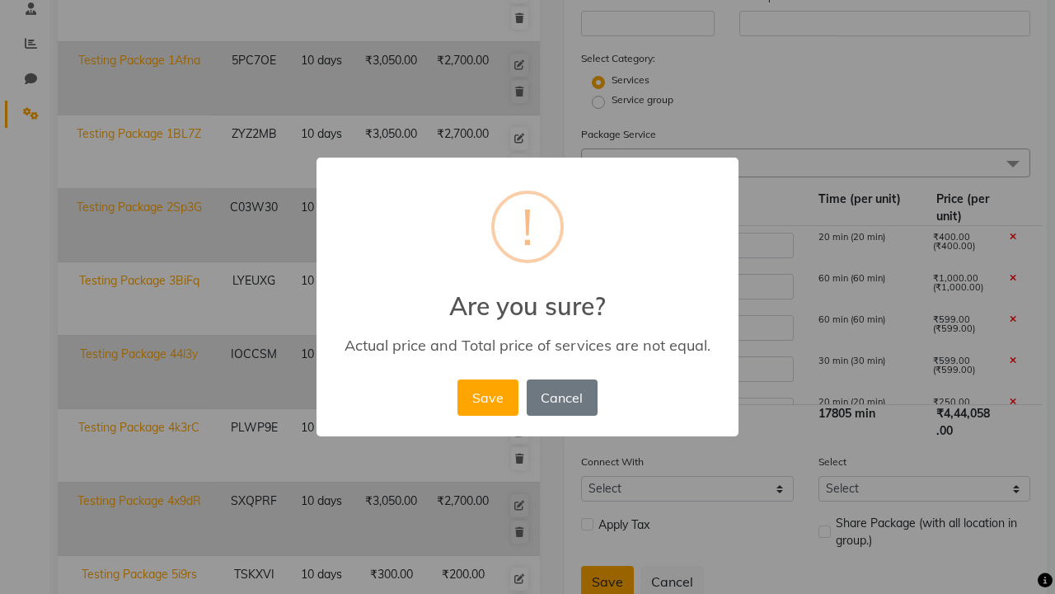
scroll to position [435, 0]
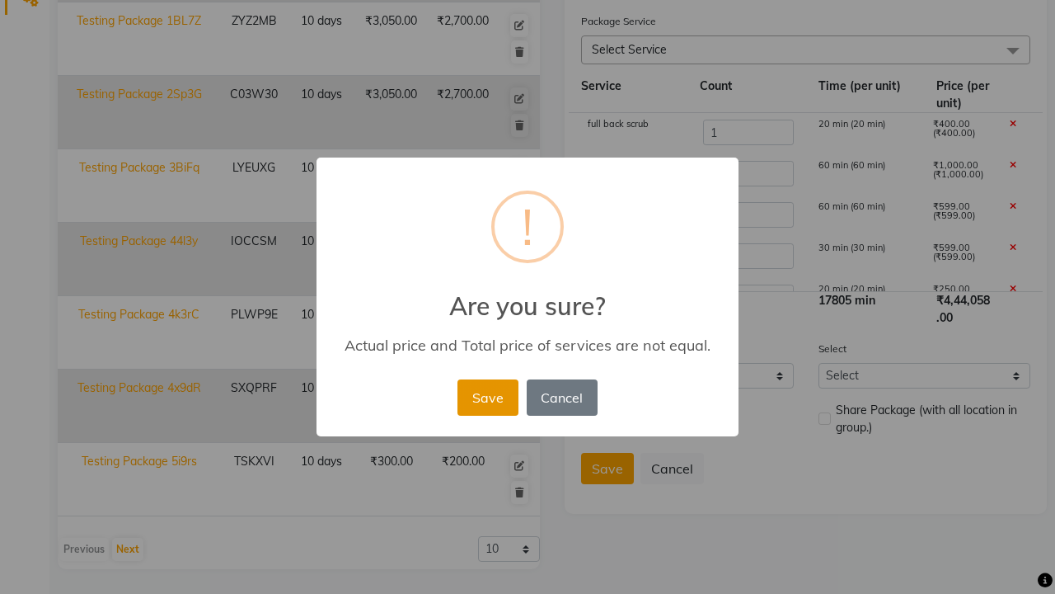
click at [487, 397] on button "Save" at bounding box center [488, 397] width 60 height 36
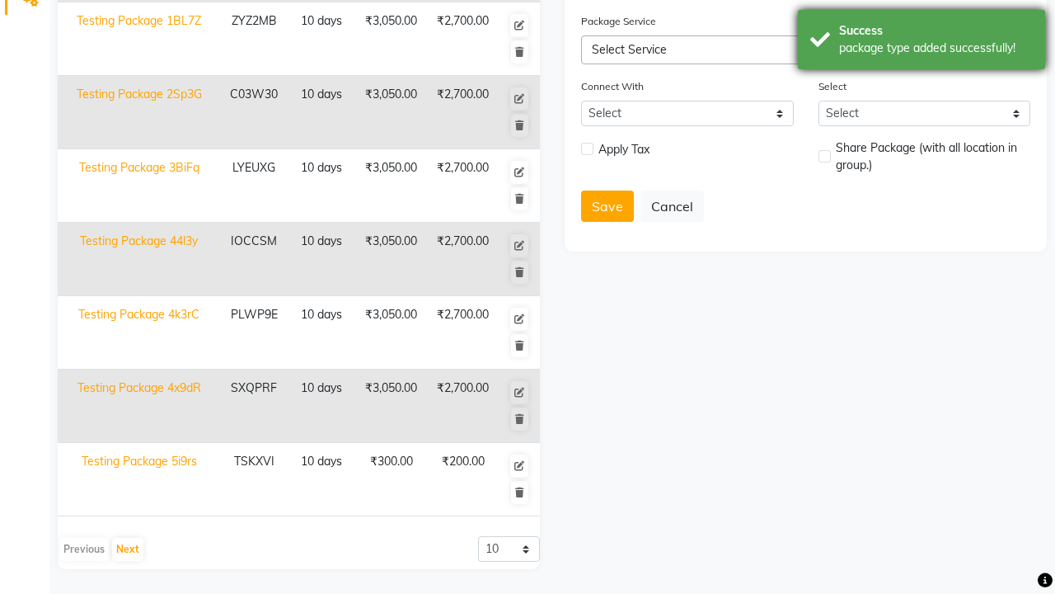
click at [922, 42] on div "package type added successfully!" at bounding box center [936, 48] width 194 height 17
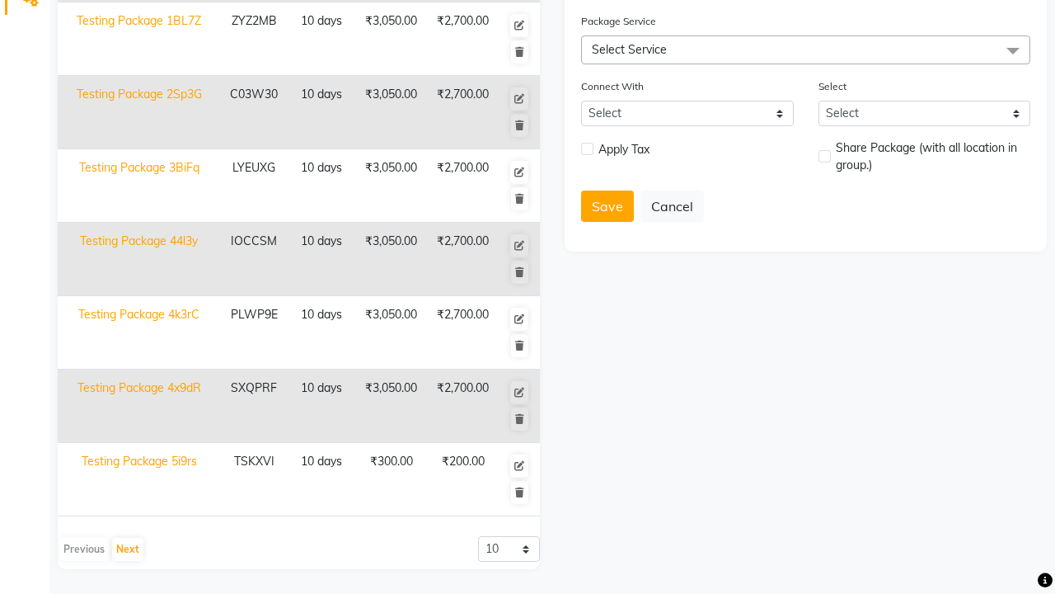
scroll to position [0, 0]
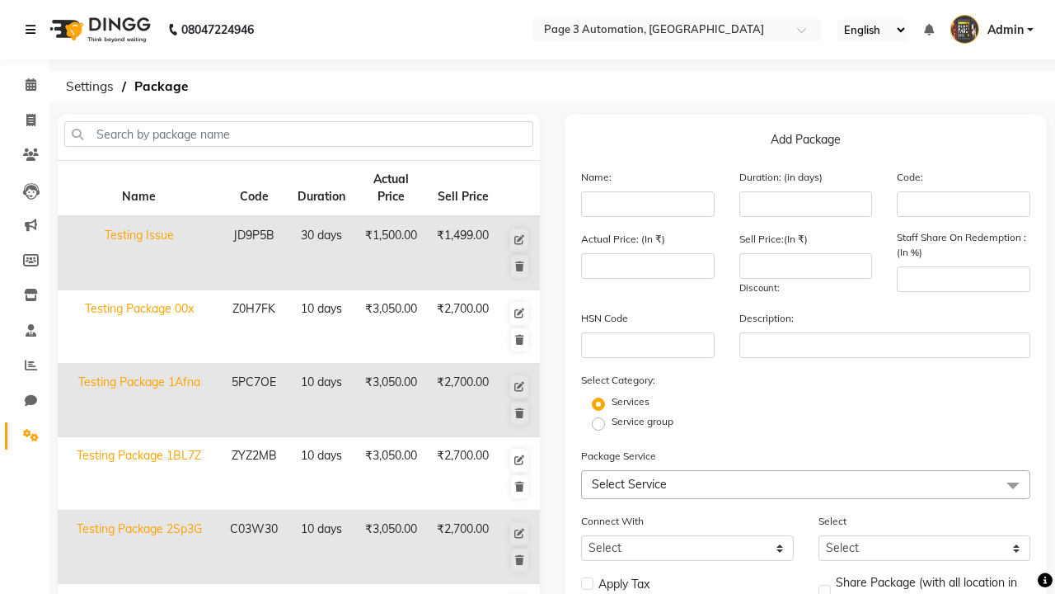
click at [34, 30] on icon at bounding box center [31, 30] width 10 height 12
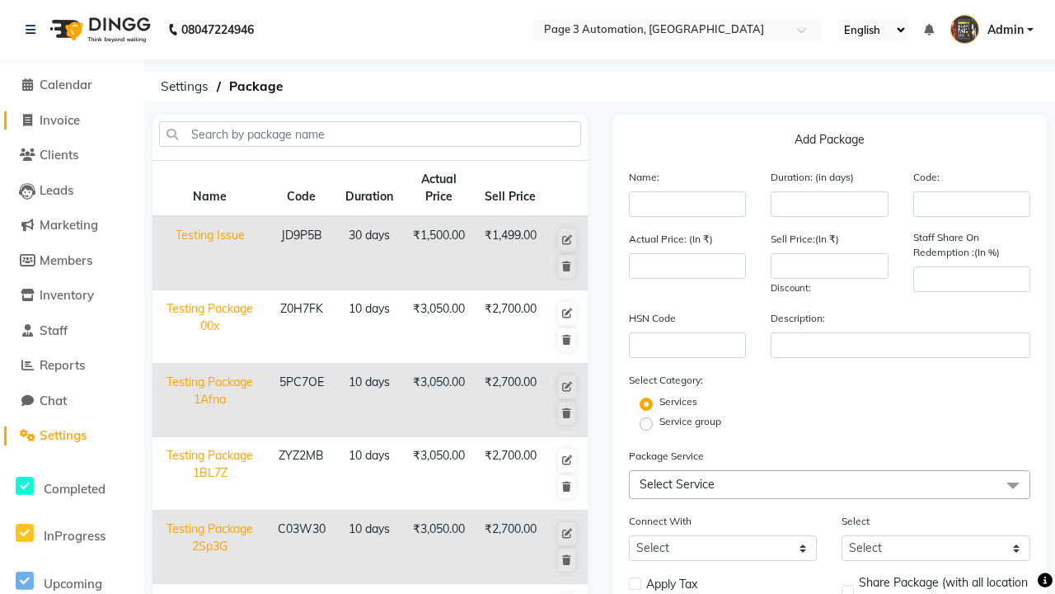
click at [72, 120] on span "Invoice" at bounding box center [60, 120] width 40 height 16
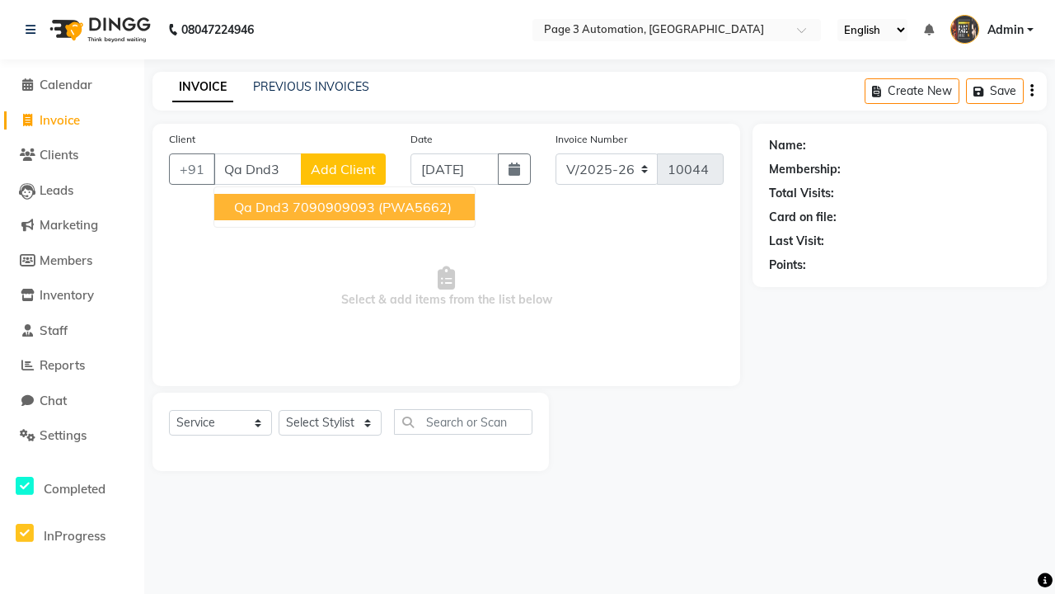
click at [346, 207] on ngb-highlight "7090909093" at bounding box center [334, 207] width 82 height 16
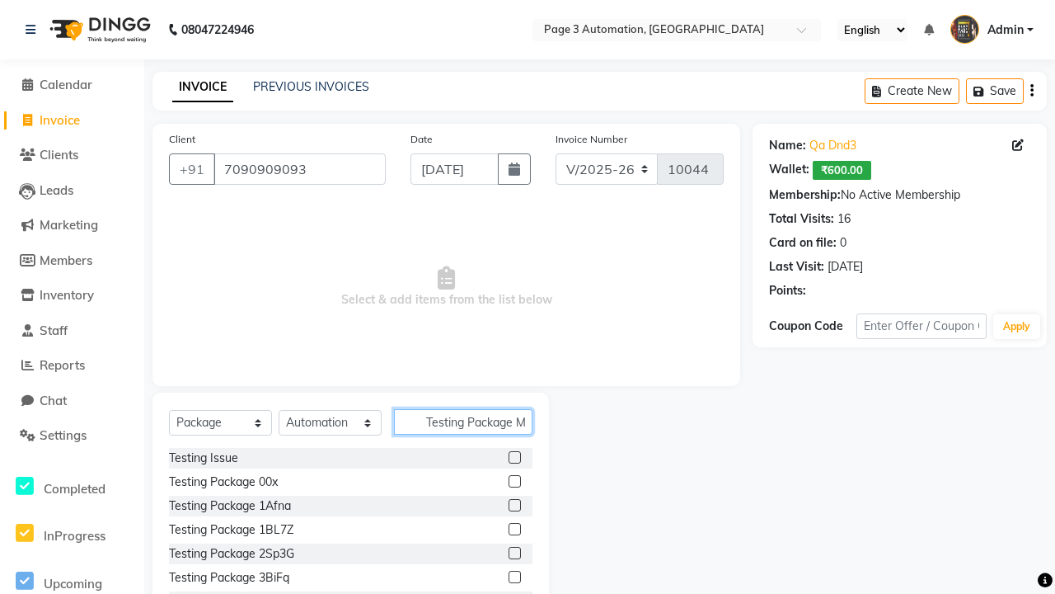
scroll to position [0, 14]
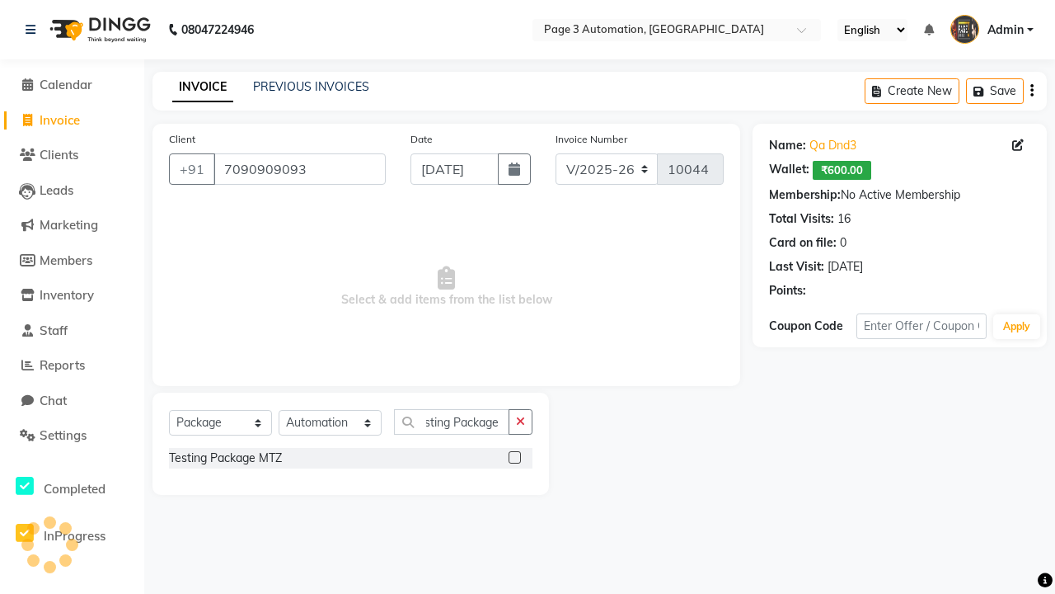
click at [514, 457] on label at bounding box center [515, 457] width 12 height 12
click at [514, 457] on input "checkbox" at bounding box center [514, 458] width 11 height 11
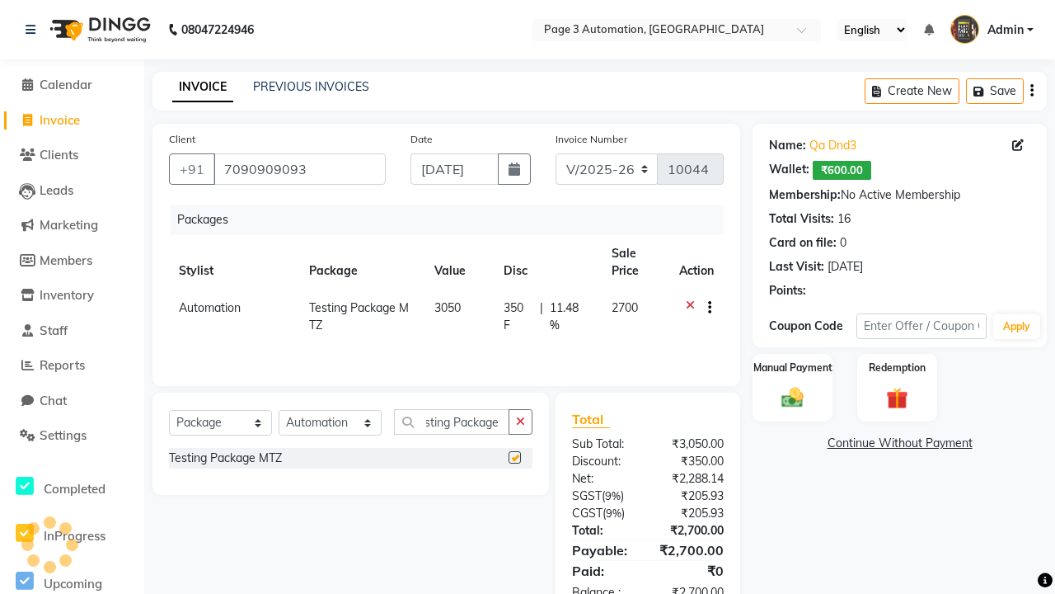
scroll to position [0, 0]
click at [792, 368] on label "Manual Payment" at bounding box center [793, 367] width 82 height 16
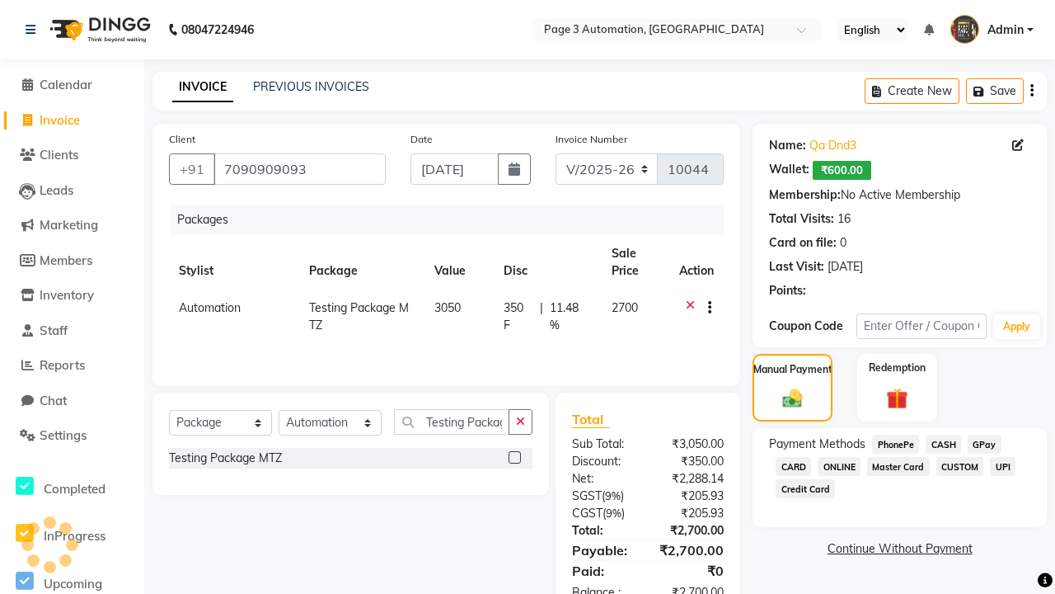
click at [943, 444] on span "CASH" at bounding box center [943, 444] width 35 height 19
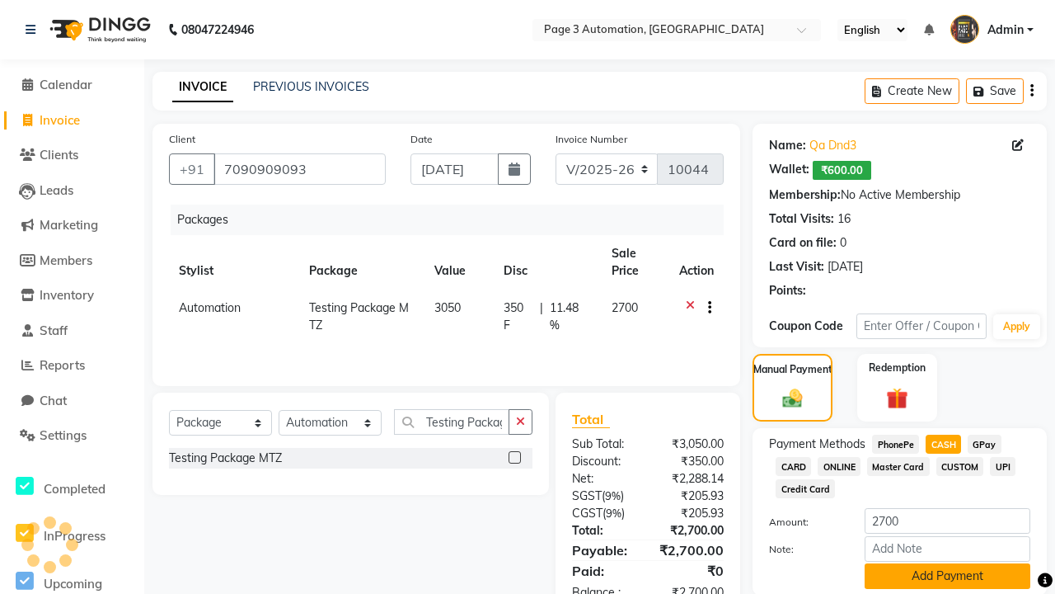
click at [947, 576] on button "Add Payment" at bounding box center [948, 576] width 166 height 26
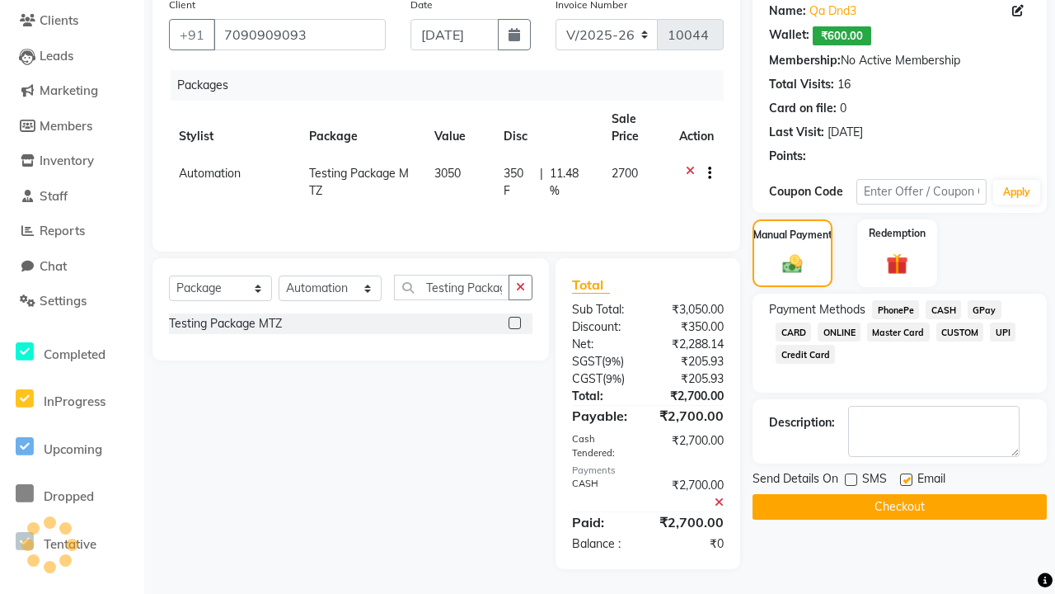
click at [906, 479] on label at bounding box center [906, 479] width 12 height 12
click at [906, 479] on input "checkbox" at bounding box center [905, 480] width 11 height 11
click at [900, 506] on button "Checkout" at bounding box center [900, 507] width 294 height 26
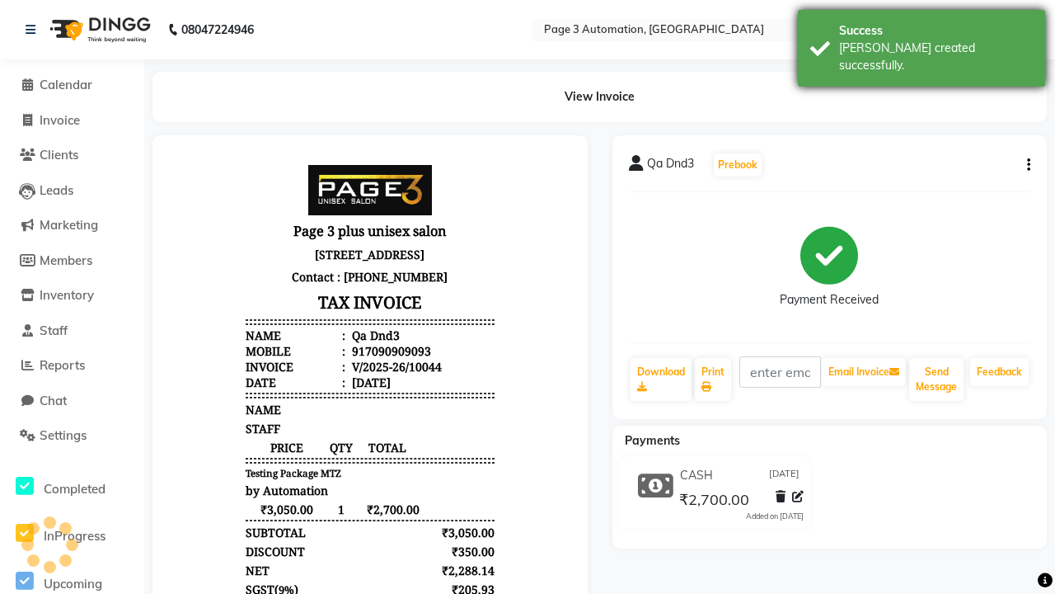
click at [922, 42] on div "[PERSON_NAME] created successfully." at bounding box center [936, 57] width 194 height 35
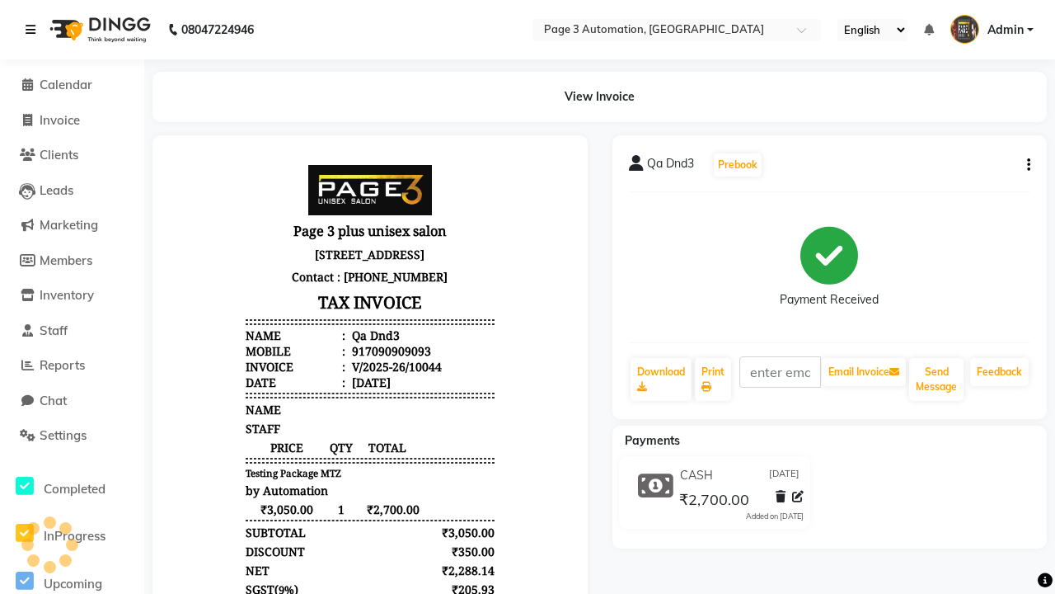
click at [34, 30] on icon at bounding box center [31, 30] width 10 height 12
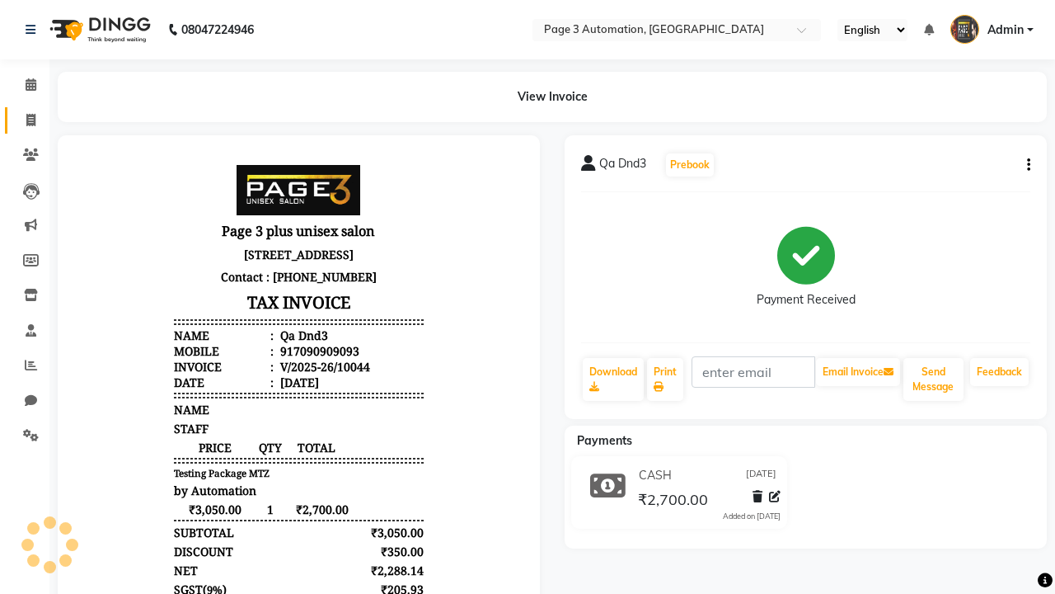
click at [25, 120] on span at bounding box center [30, 120] width 29 height 19
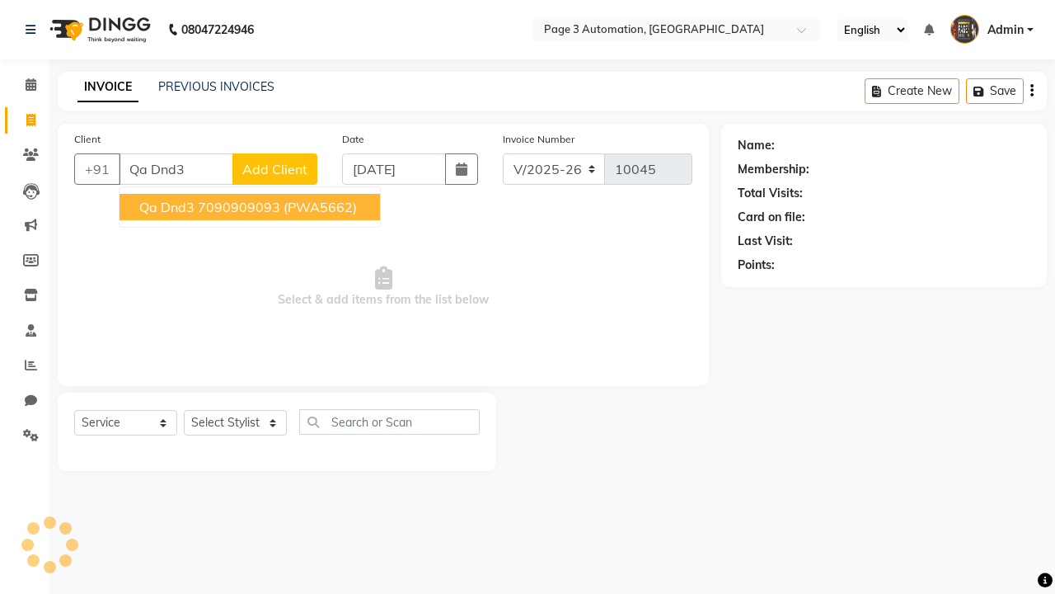
click at [251, 207] on ngb-highlight "7090909093" at bounding box center [239, 207] width 82 height 16
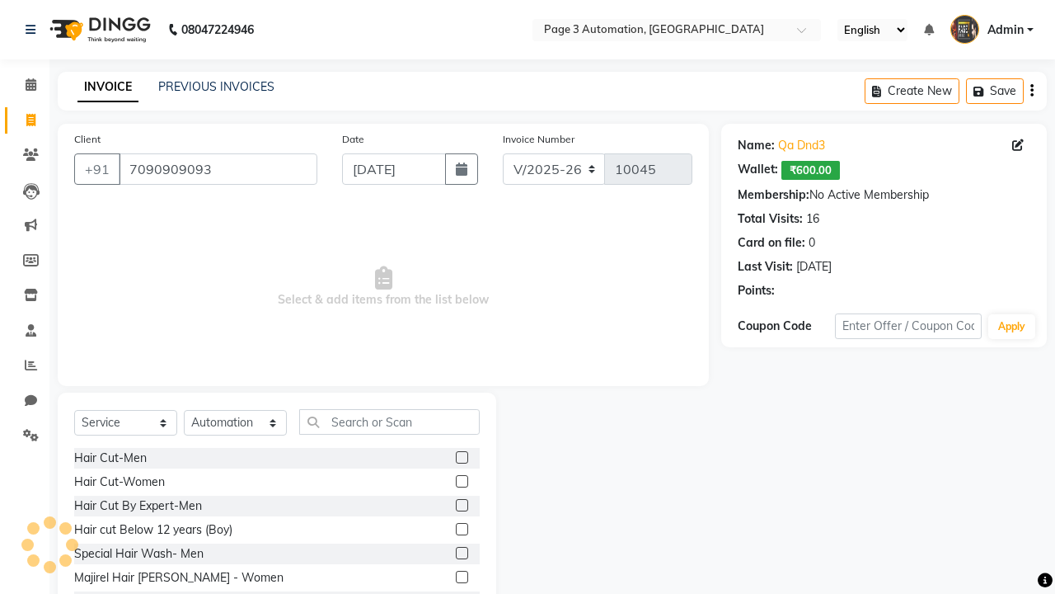
click at [461, 505] on label at bounding box center [462, 505] width 12 height 12
click at [461, 505] on input "checkbox" at bounding box center [461, 505] width 11 height 11
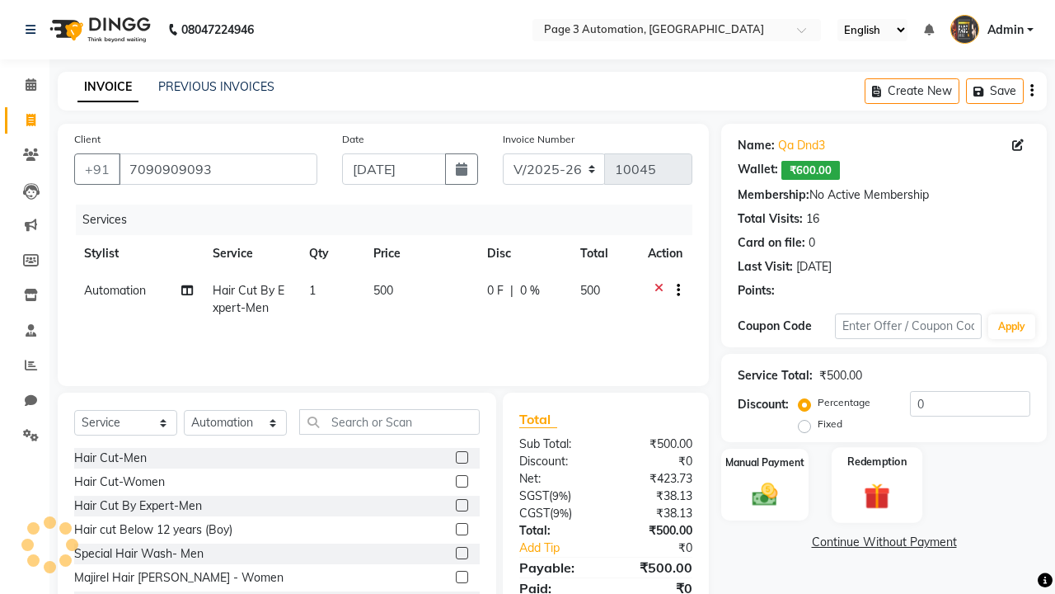
click at [877, 462] on label "Redemption" at bounding box center [877, 461] width 59 height 16
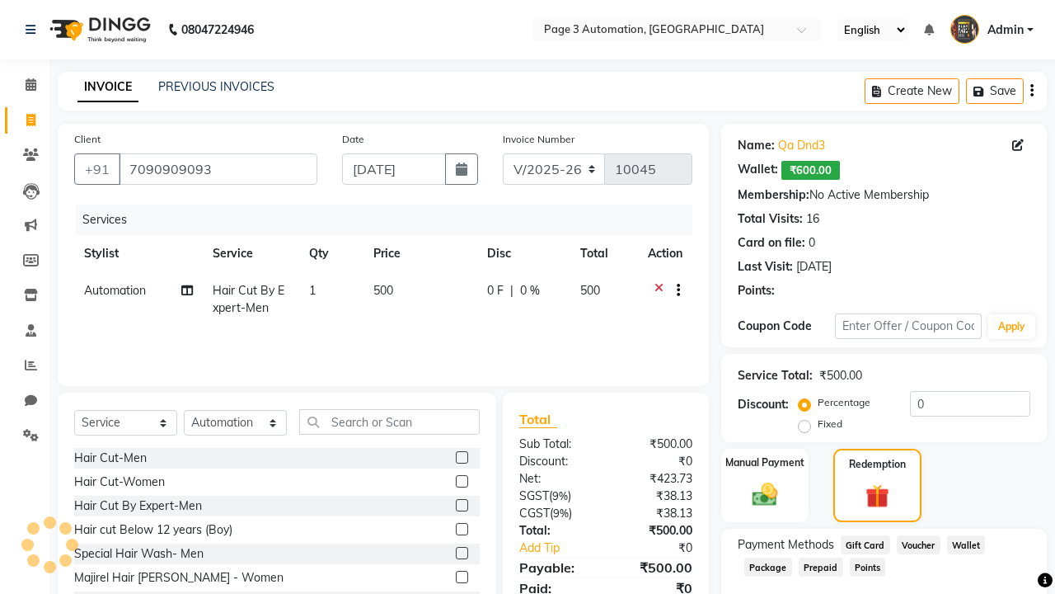
click at [768, 566] on span "Package" at bounding box center [769, 566] width 48 height 19
click at [992, 30] on span "Admin" at bounding box center [1006, 29] width 36 height 17
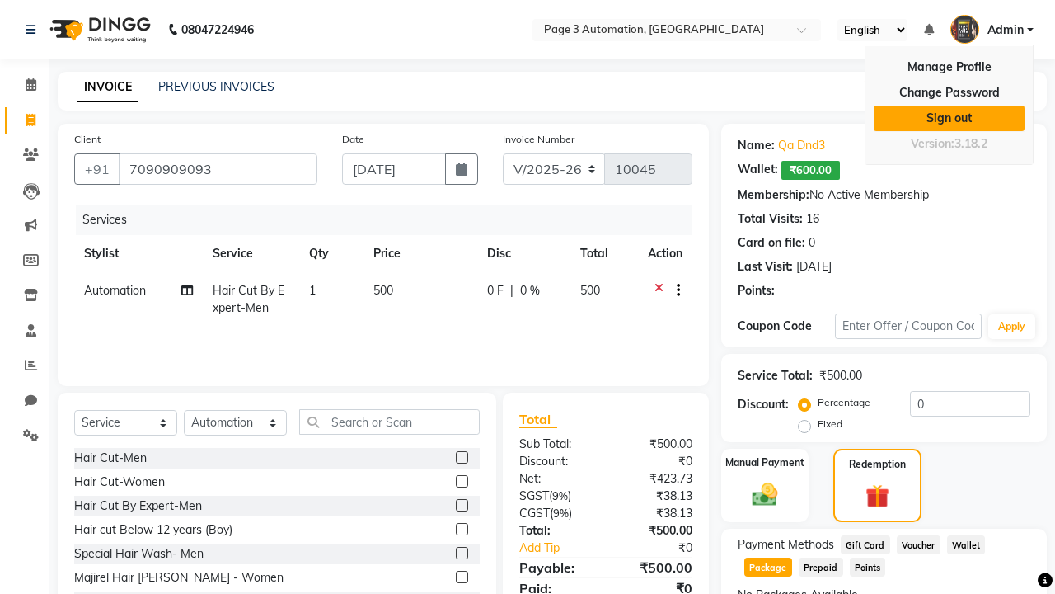
click at [949, 118] on link "Sign out" at bounding box center [949, 119] width 151 height 26
